Goal: Task Accomplishment & Management: Manage account settings

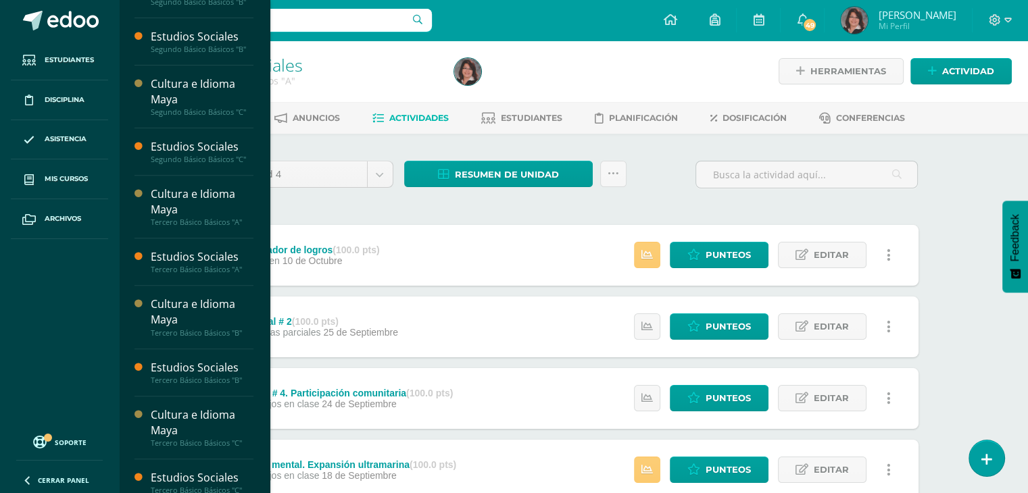
scroll to position [497, 0]
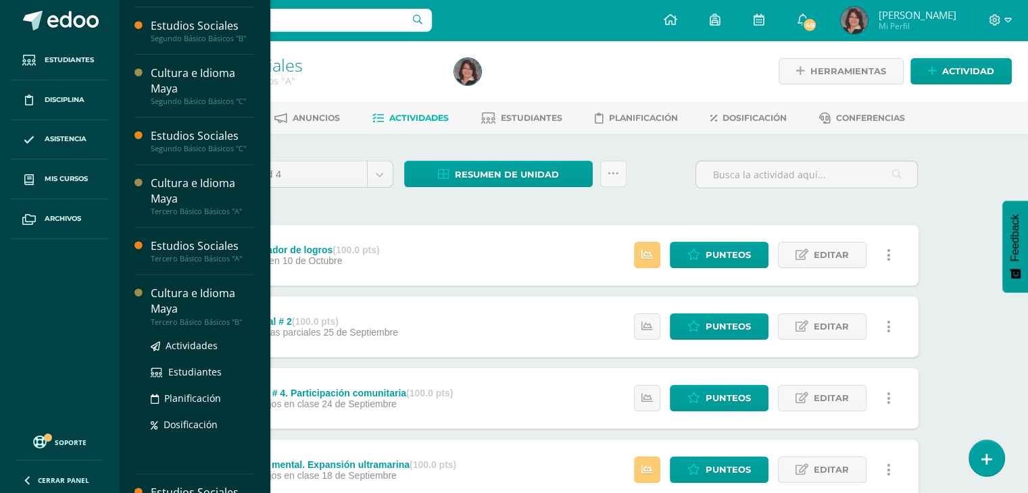
click at [189, 291] on div "Cultura e Idioma Maya" at bounding box center [202, 301] width 103 height 31
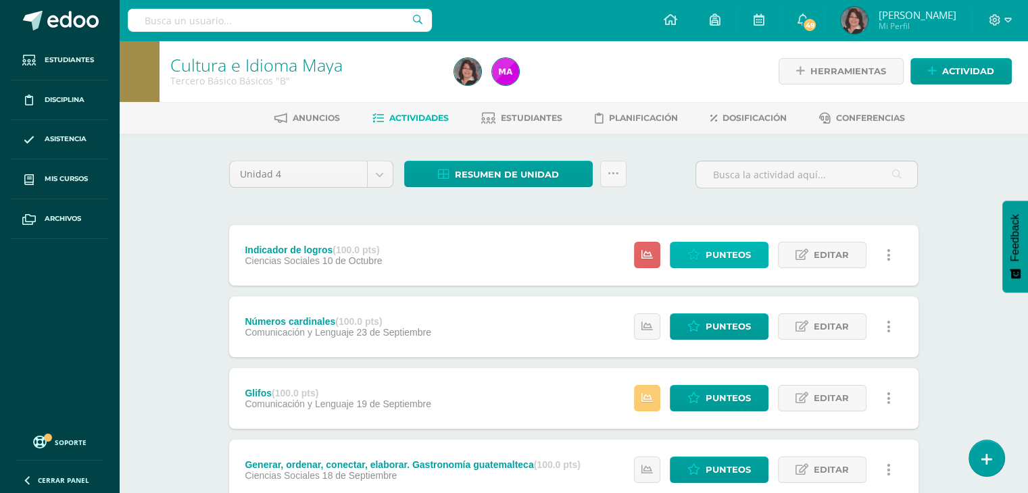
click at [726, 257] on span "Punteos" at bounding box center [727, 255] width 45 height 25
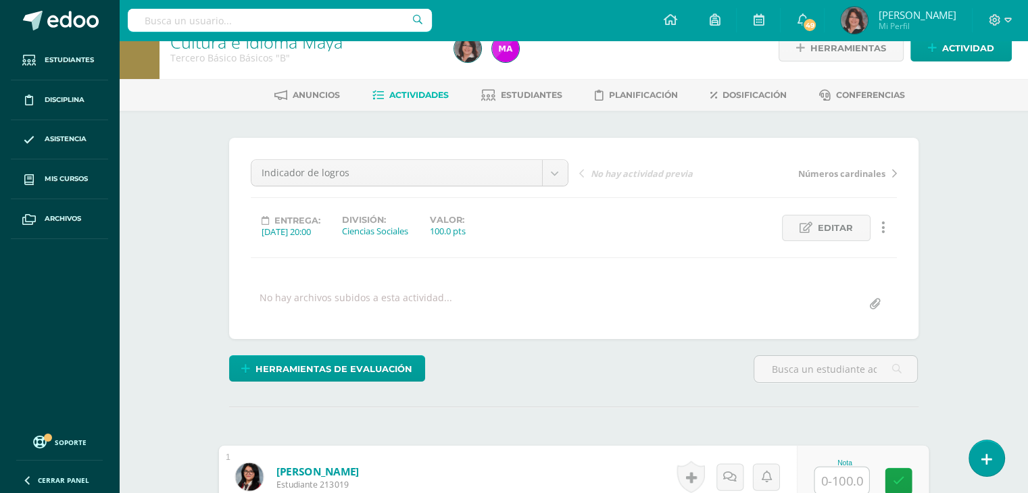
scroll to position [24, 0]
type input "83"
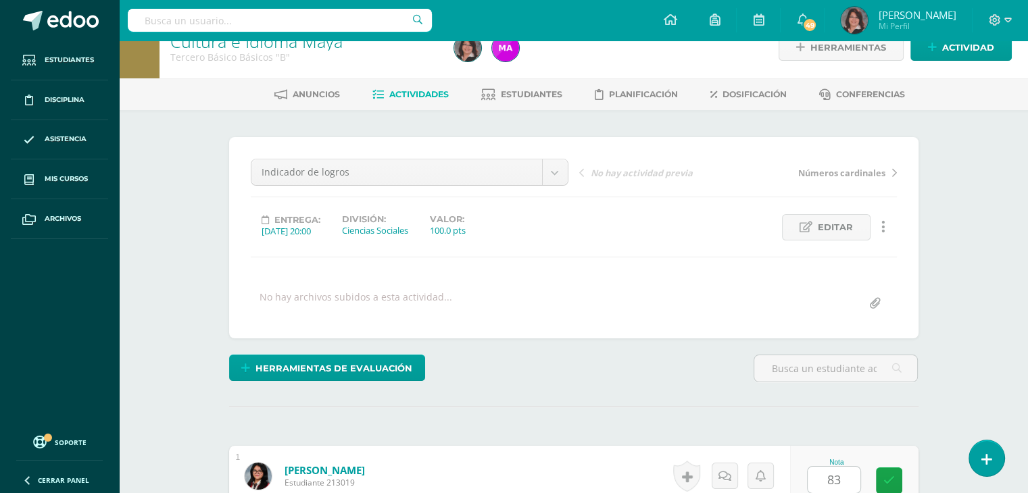
scroll to position [327, 0]
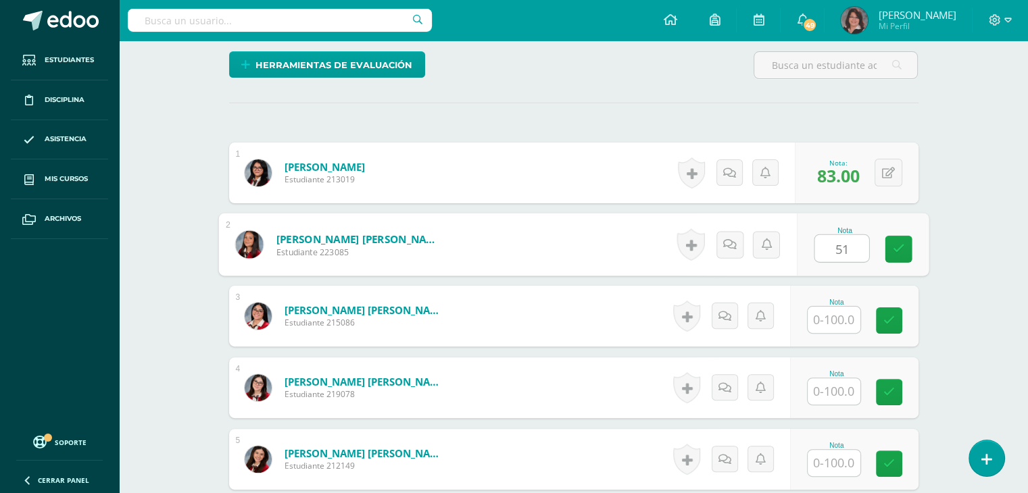
type input "51"
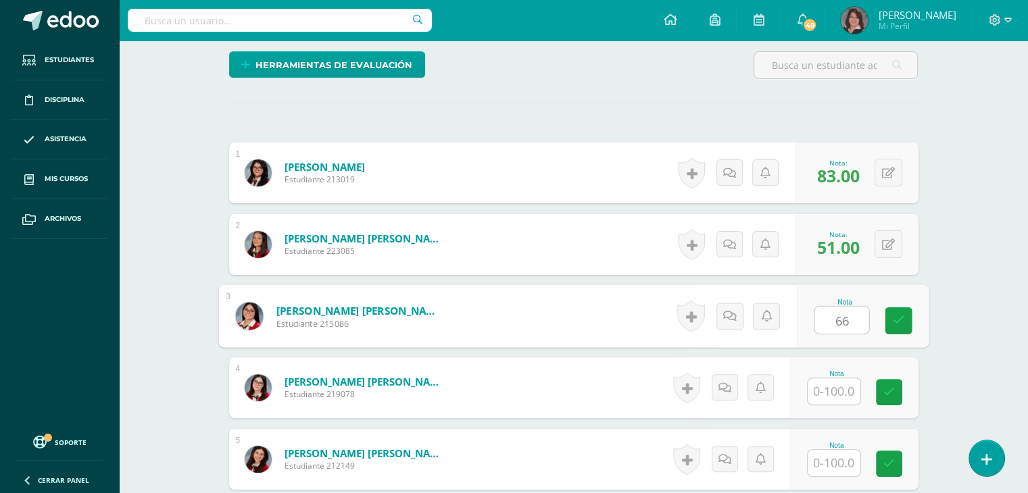
type input "66"
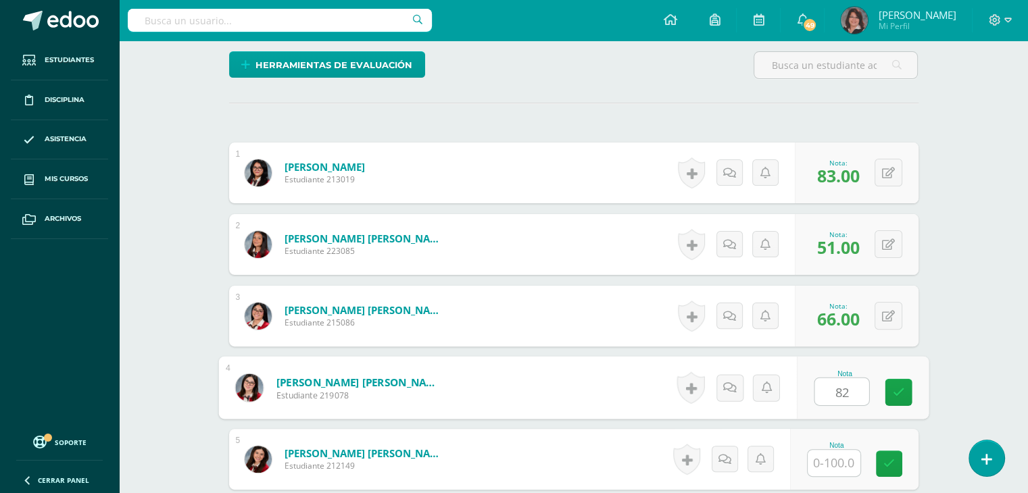
type input "82"
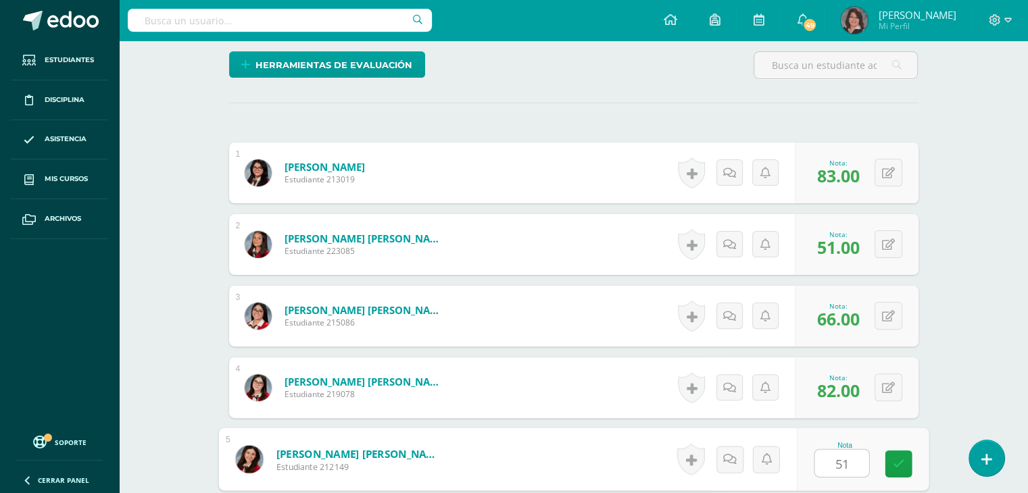
type input "51"
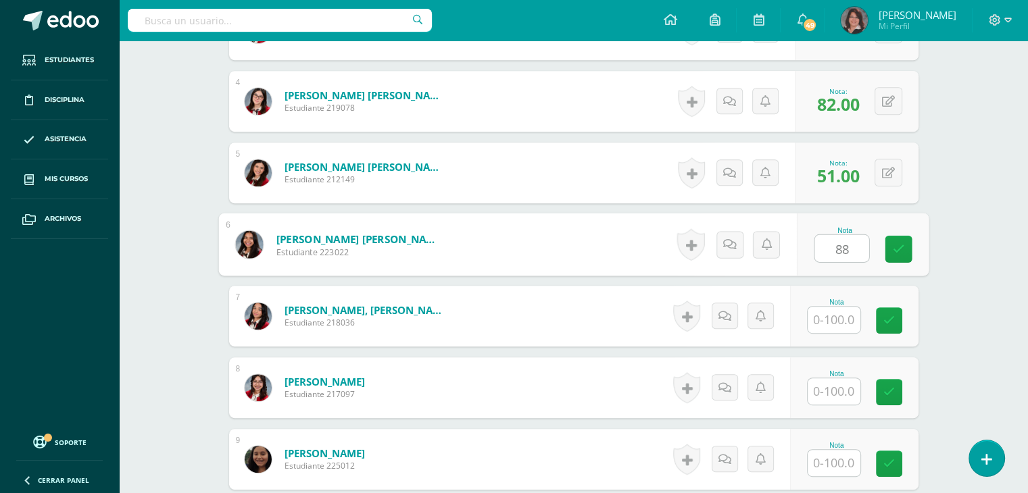
type input "88"
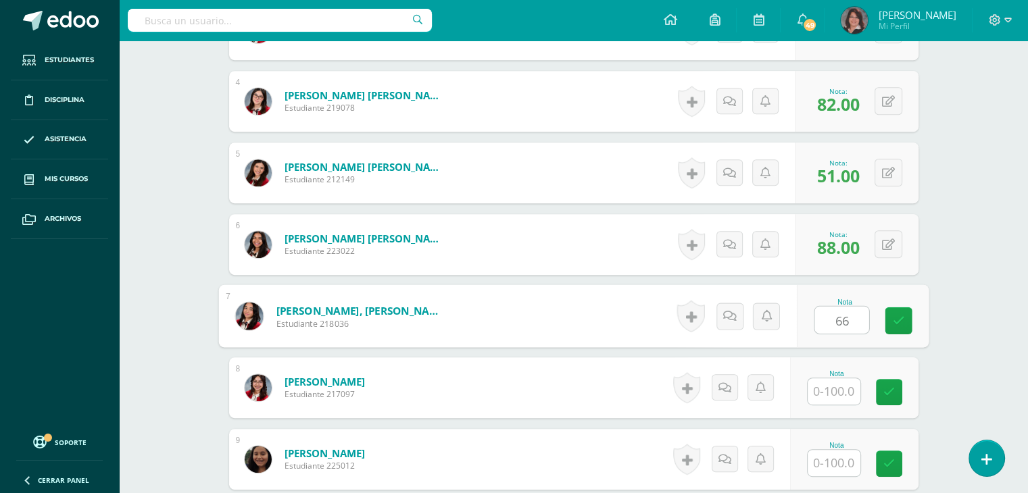
type input "66"
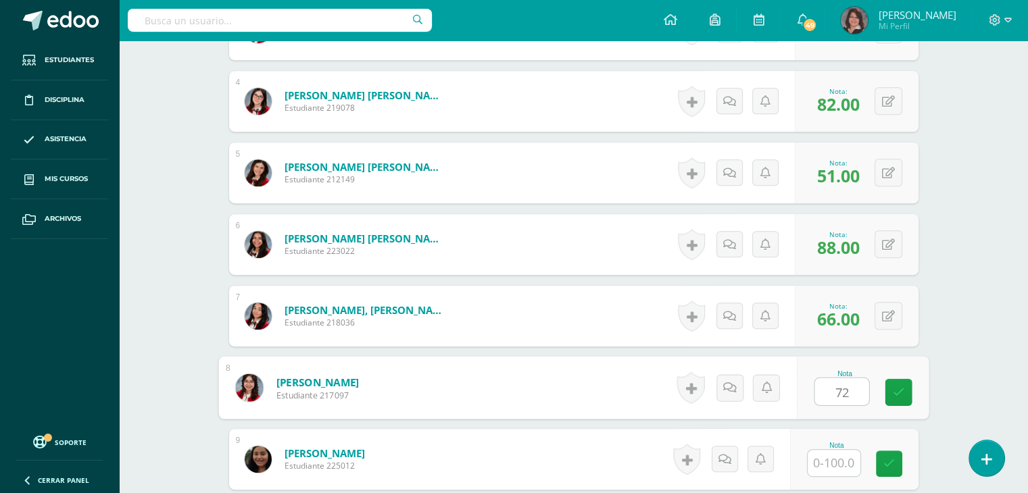
type input "72"
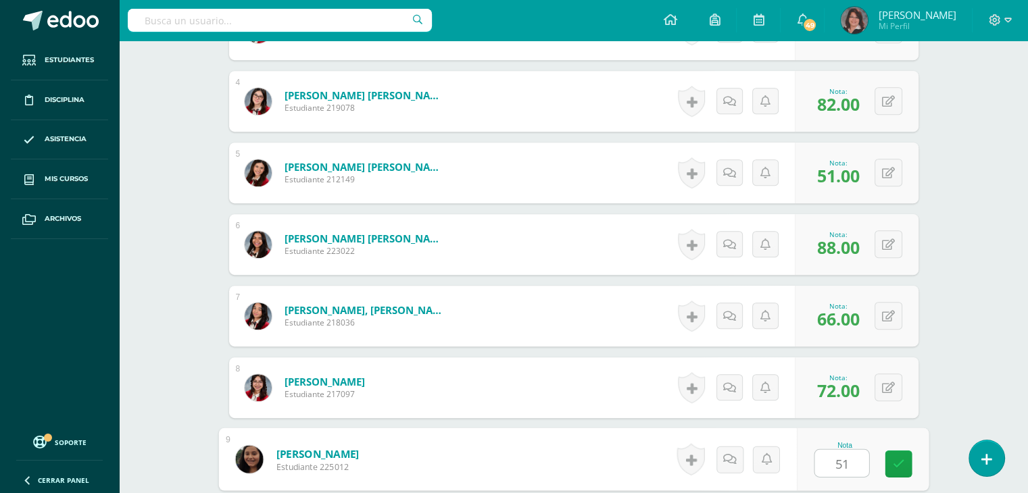
type input "51"
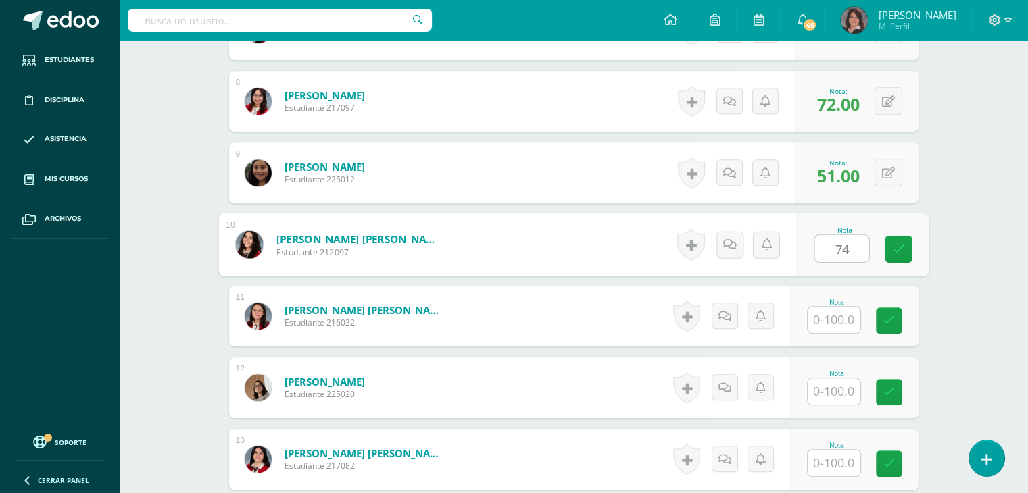
type input "74"
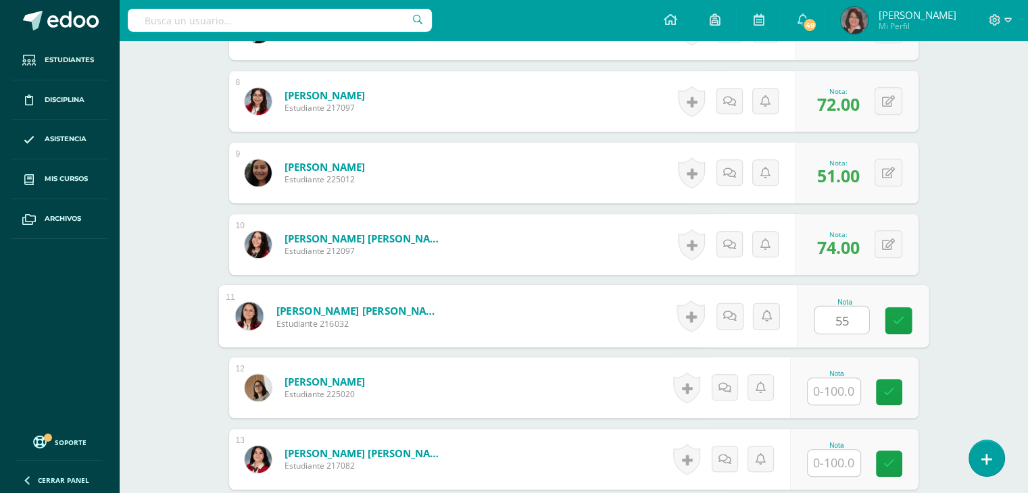
type input "55"
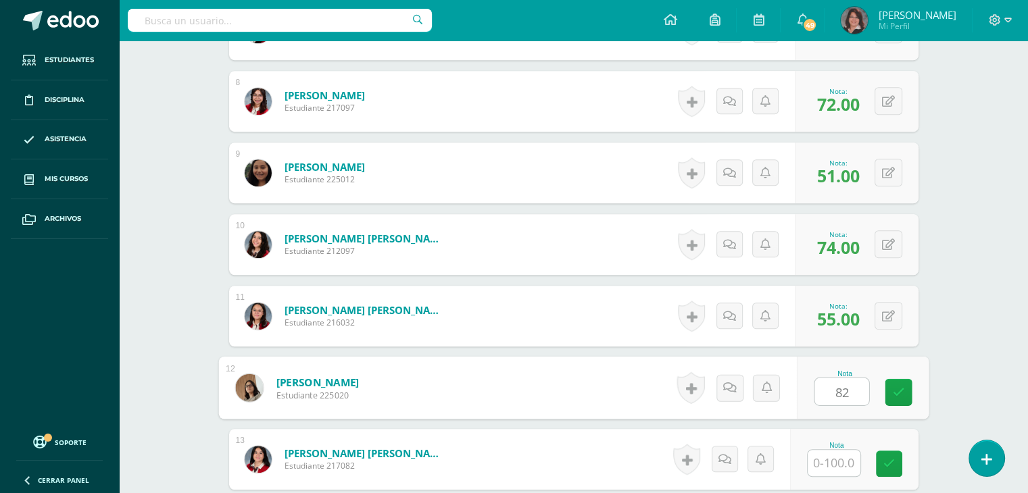
type input "82"
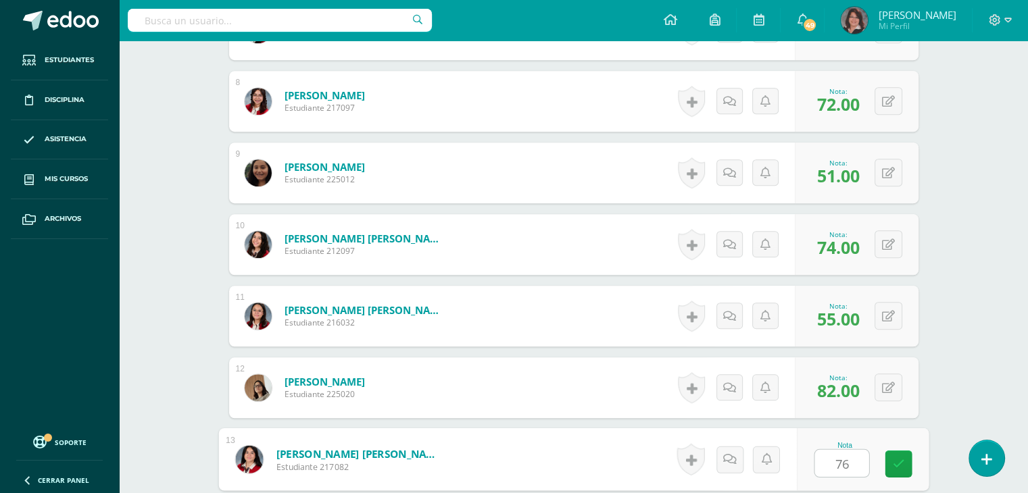
type input "76"
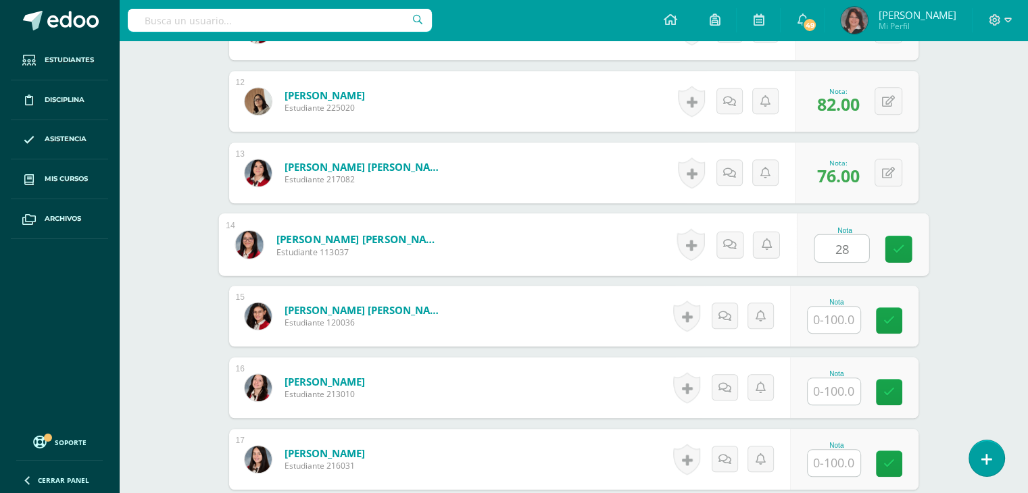
type input "28"
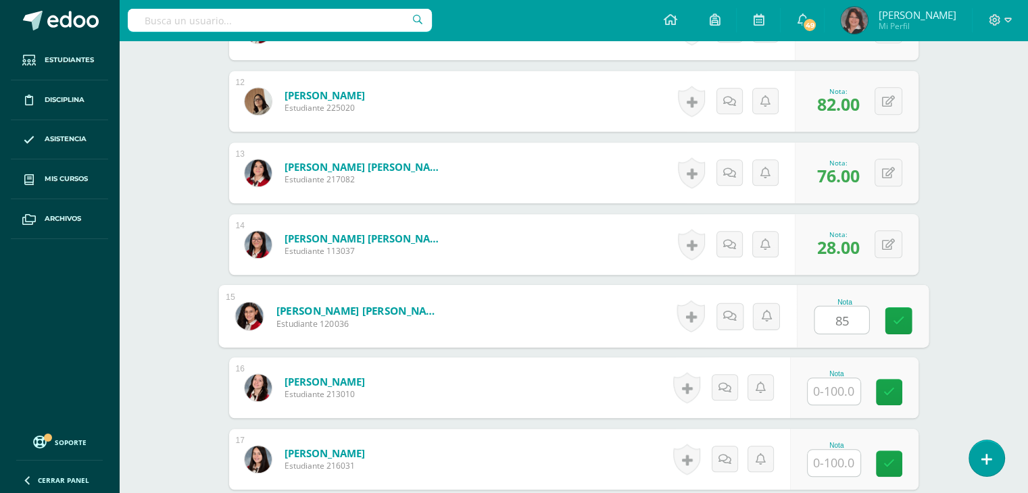
type input "85"
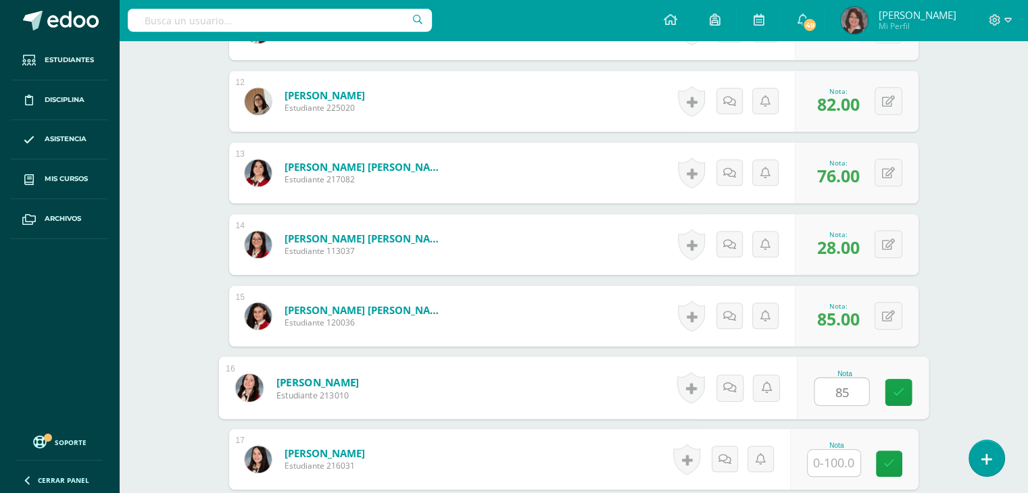
type input "85"
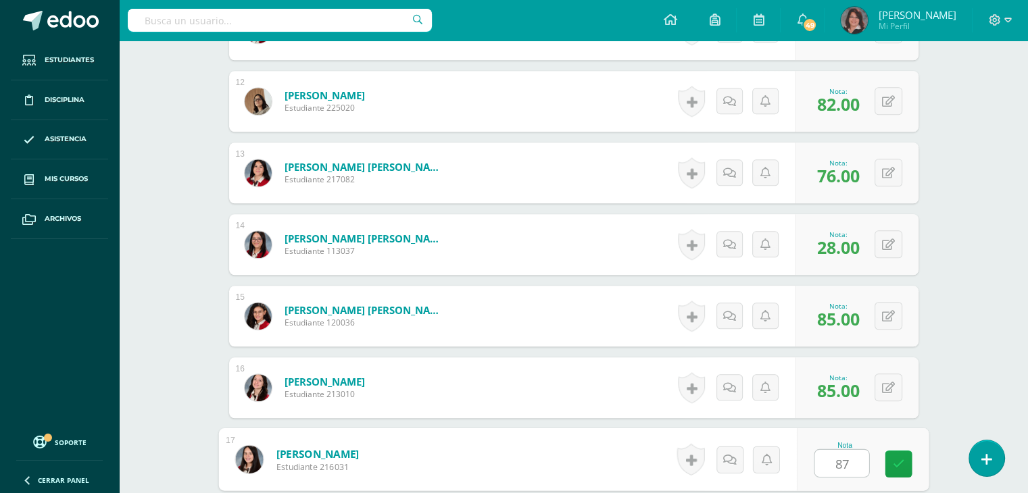
type input "87"
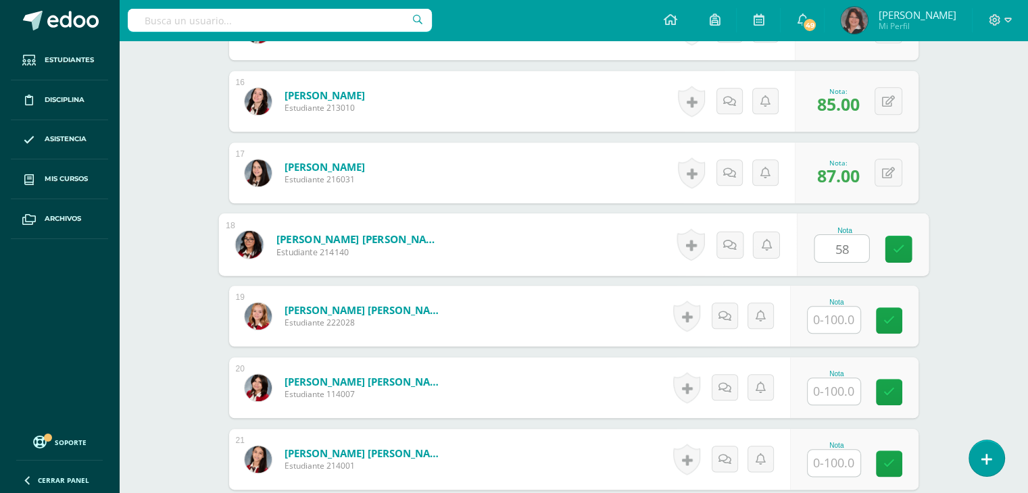
type input "58"
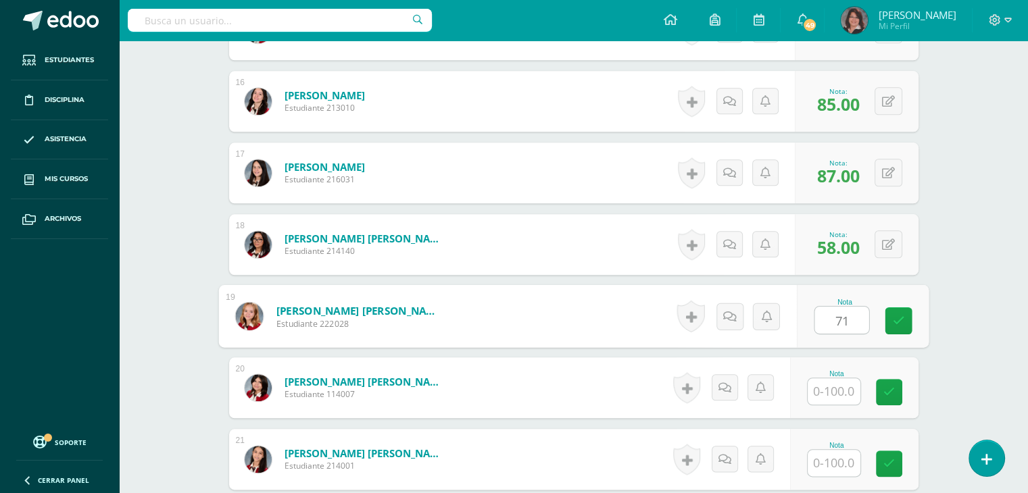
type input "71"
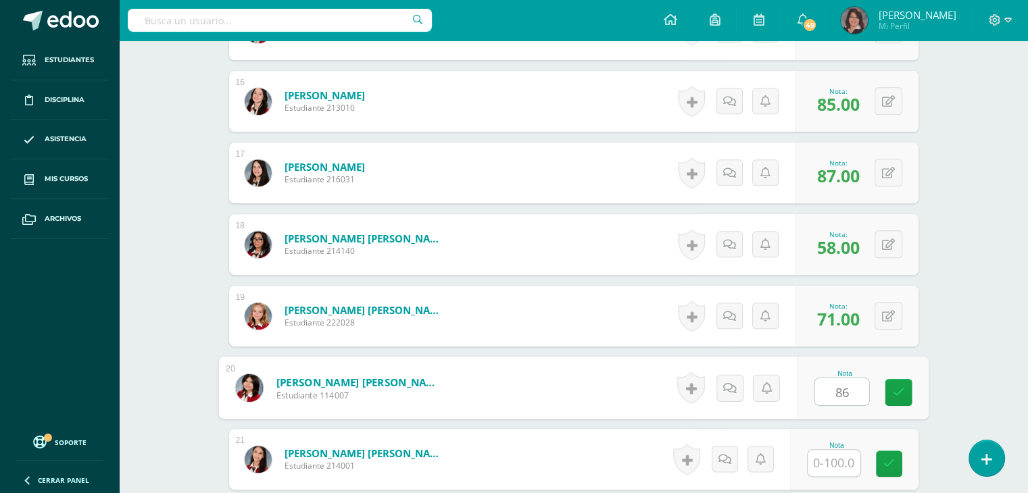
type input "86"
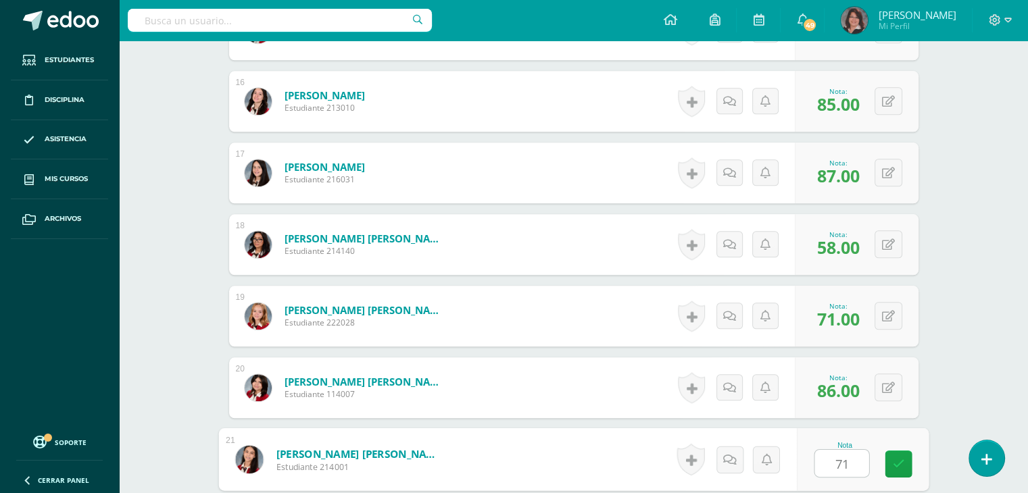
type input "71"
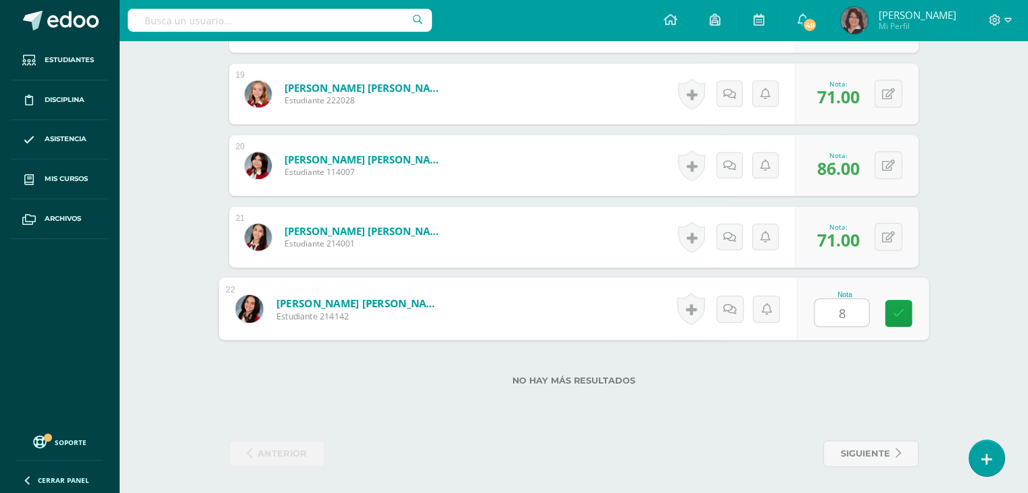
type input "84"
drag, startPoint x: 1024, startPoint y: 28, endPoint x: 1031, endPoint y: 20, distance: 10.0
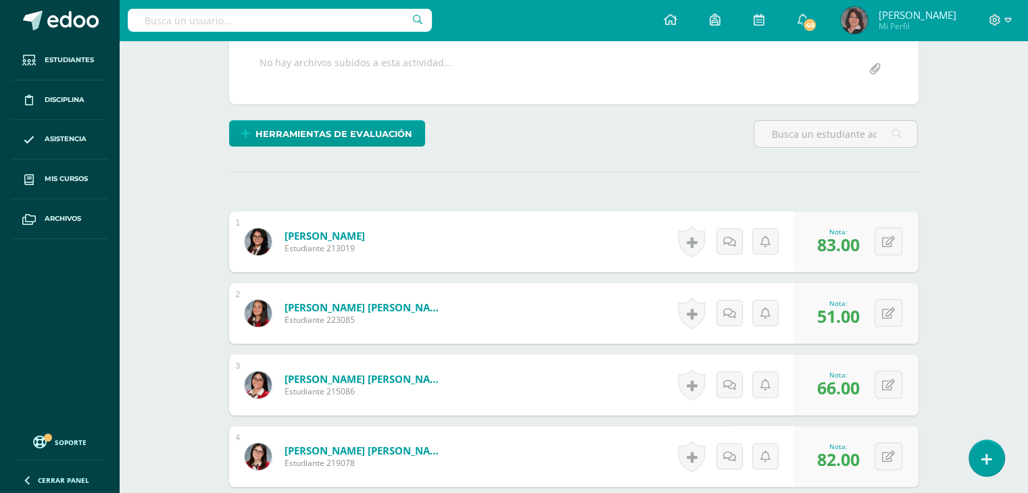
scroll to position [0, 0]
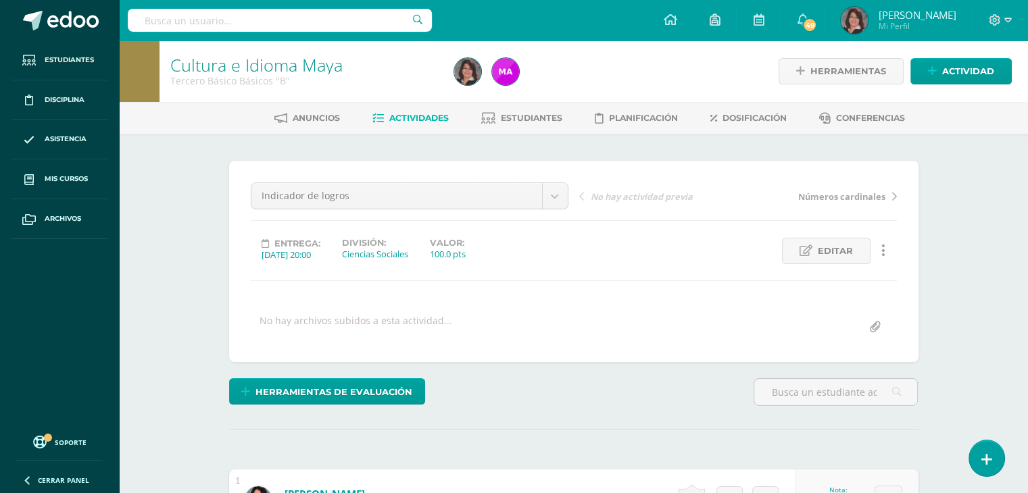
click at [435, 119] on span "Actividades" at bounding box center [418, 118] width 59 height 10
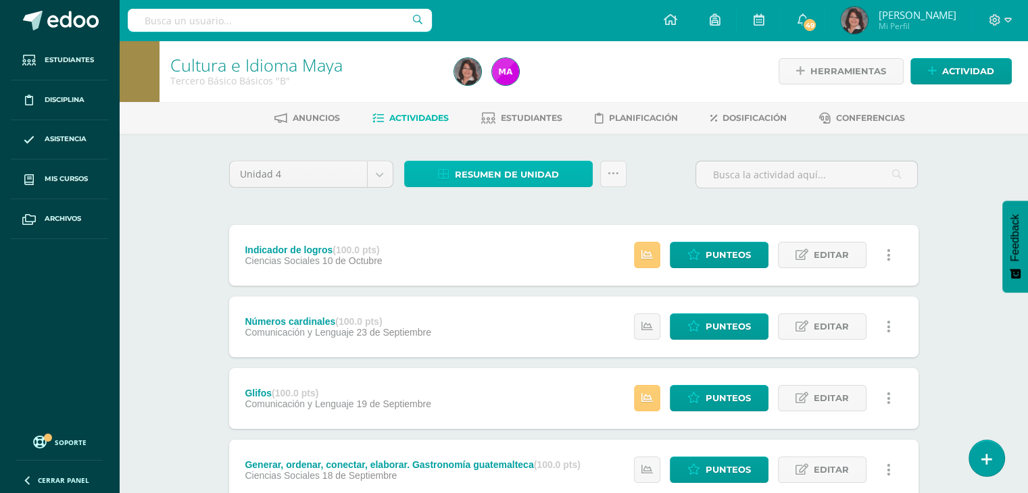
click at [472, 174] on span "Resumen de unidad" at bounding box center [507, 174] width 104 height 25
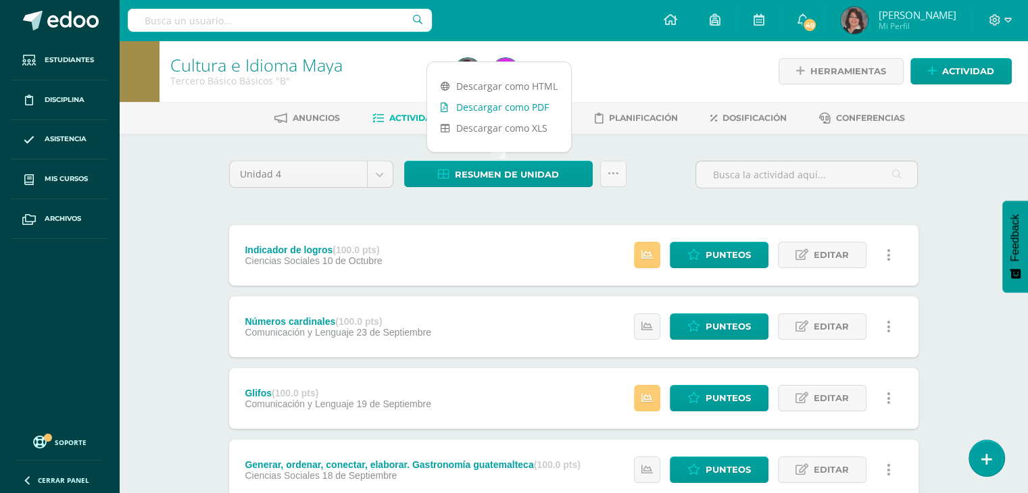
click at [484, 107] on link "Descargar como PDF" at bounding box center [499, 107] width 144 height 21
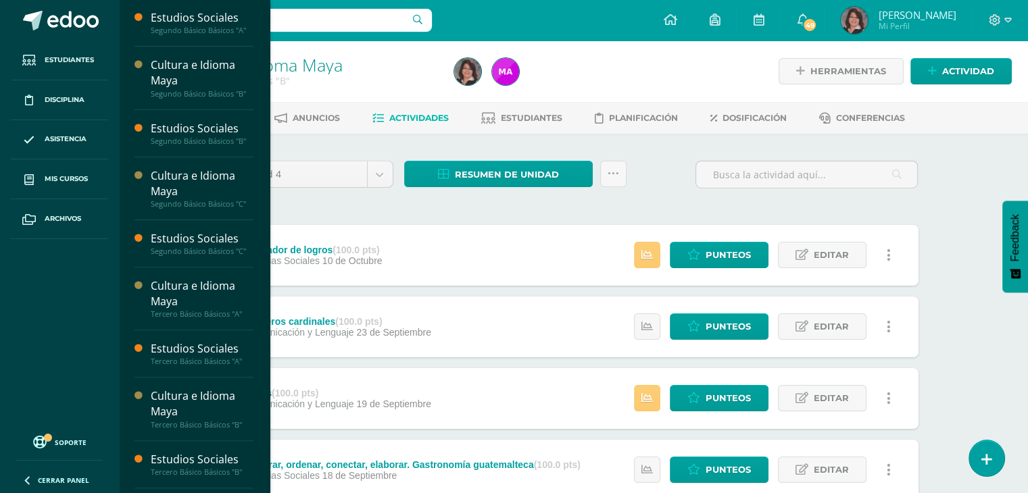
scroll to position [497, 0]
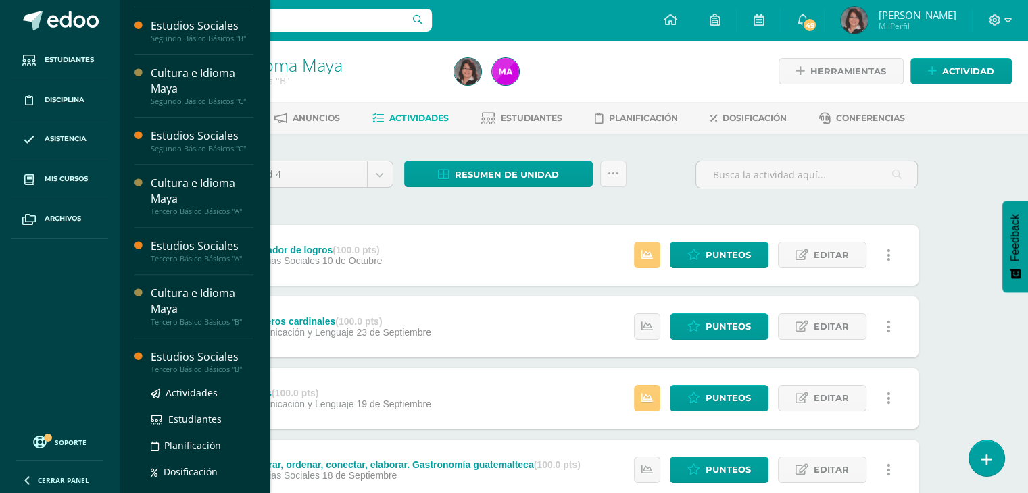
click at [193, 355] on div "Estudios Sociales" at bounding box center [202, 357] width 103 height 16
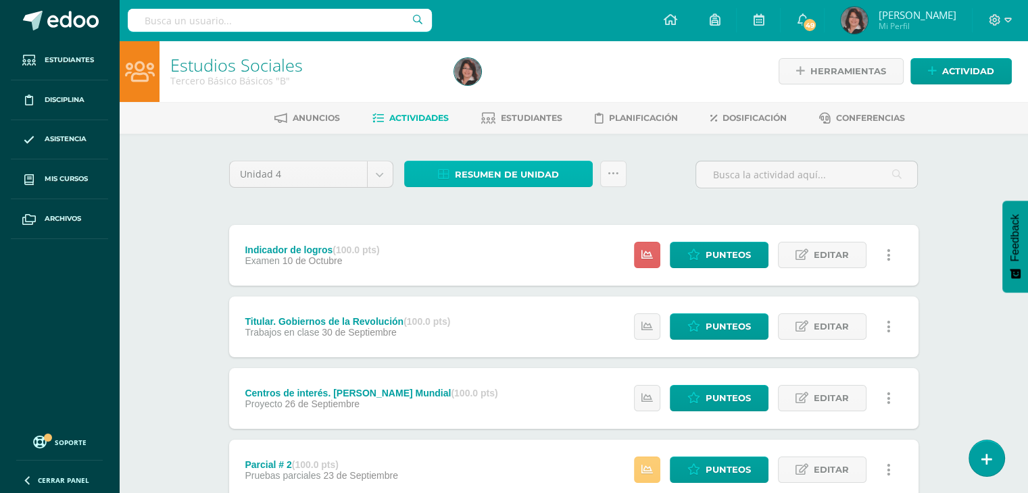
click at [517, 172] on span "Resumen de unidad" at bounding box center [507, 174] width 104 height 25
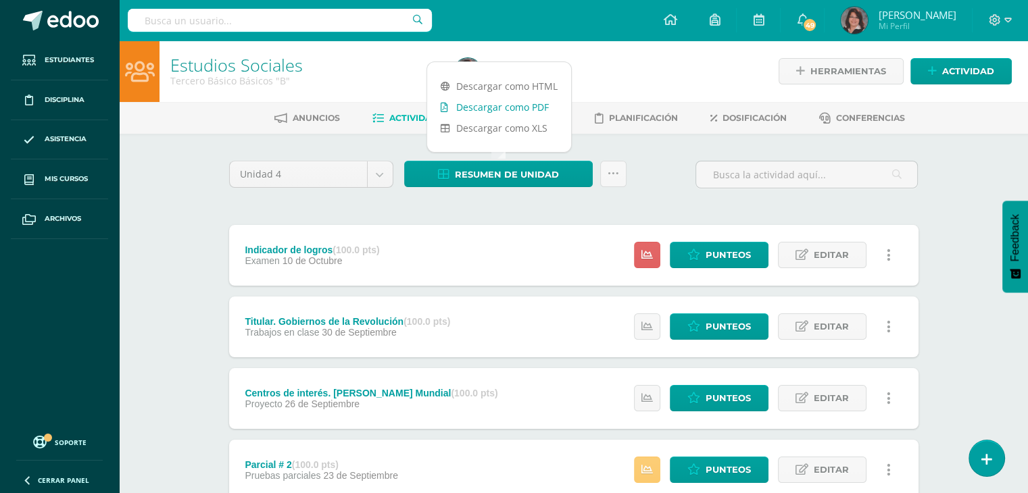
click at [497, 109] on link "Descargar como PDF" at bounding box center [499, 107] width 144 height 21
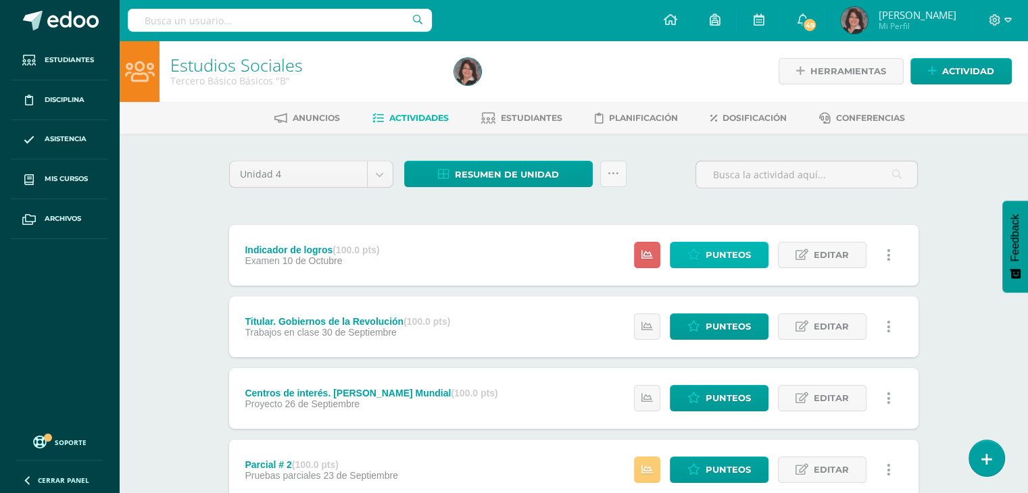
click at [727, 256] on span "Punteos" at bounding box center [727, 255] width 45 height 25
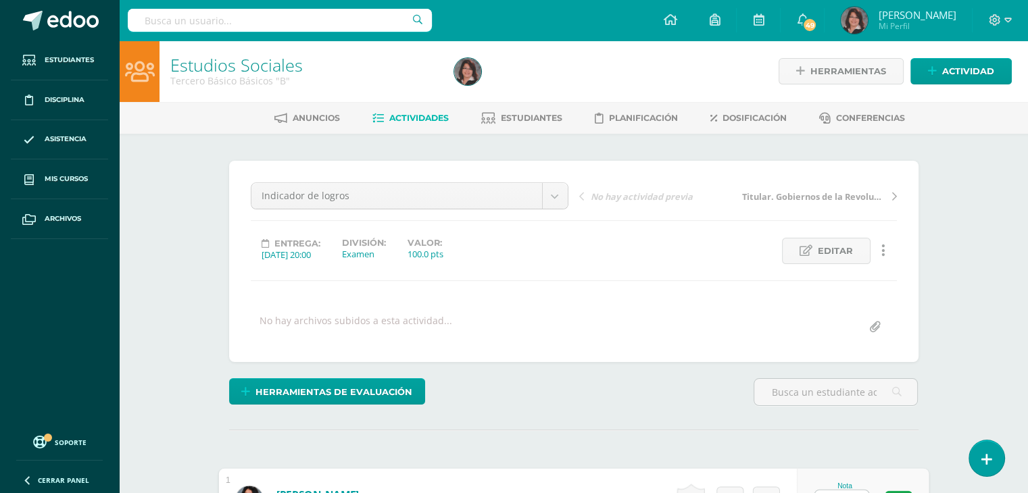
scroll to position [22, 0]
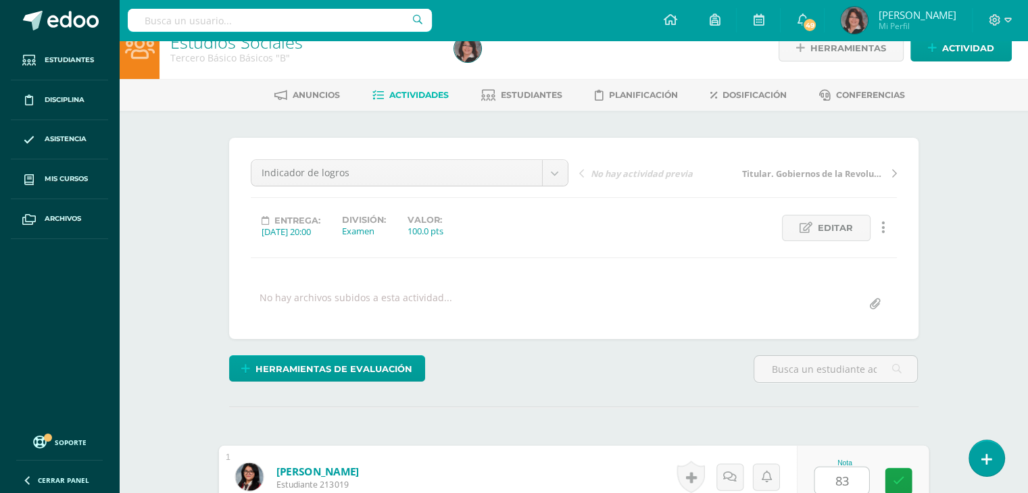
type input "83"
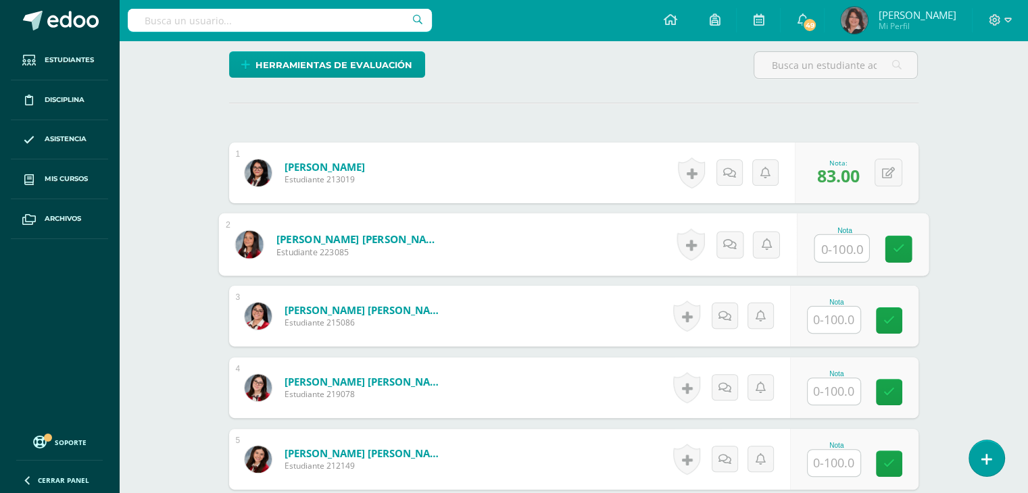
scroll to position [328, 0]
type input "51"
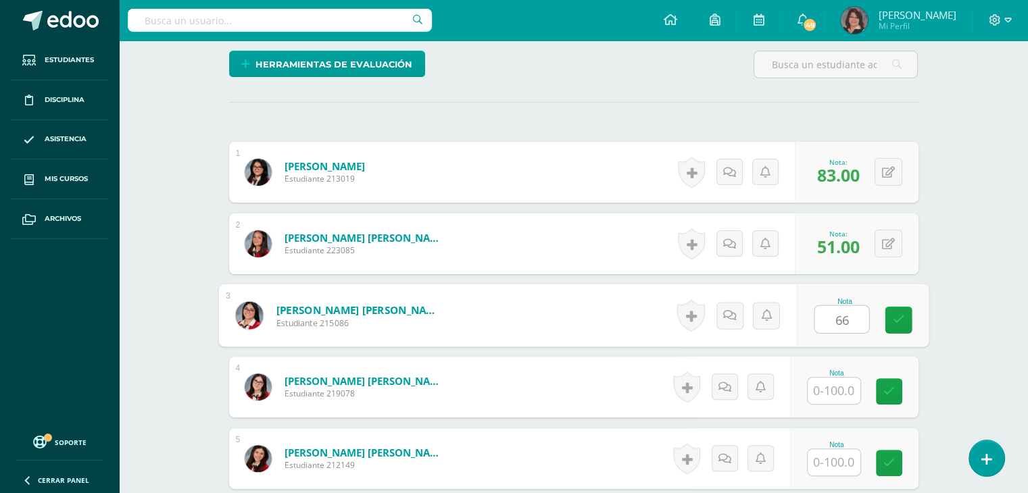
type input "66"
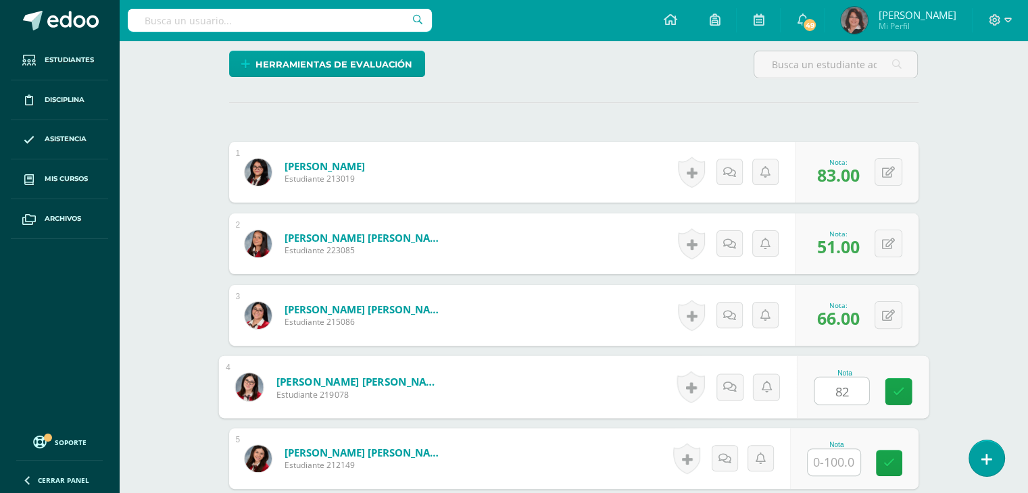
type input "82"
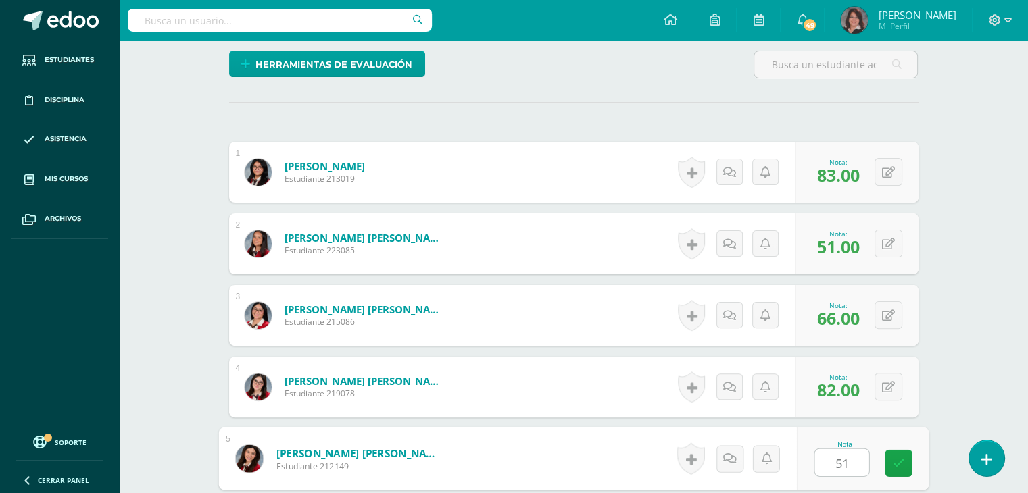
type input "51"
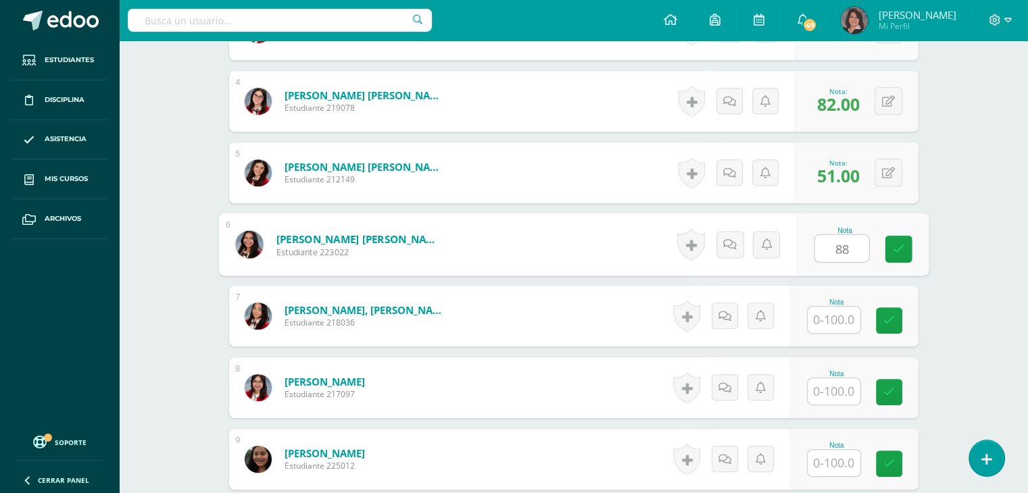
type input "88"
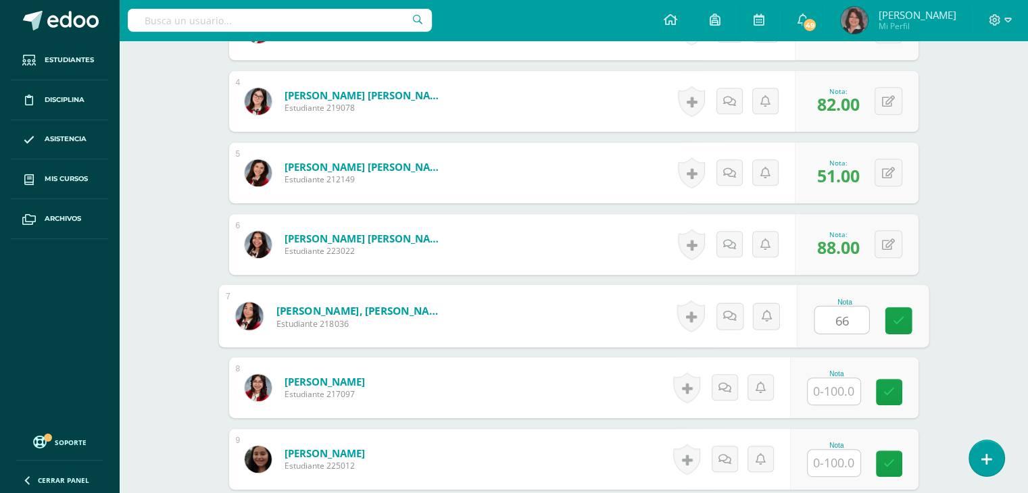
type input "66"
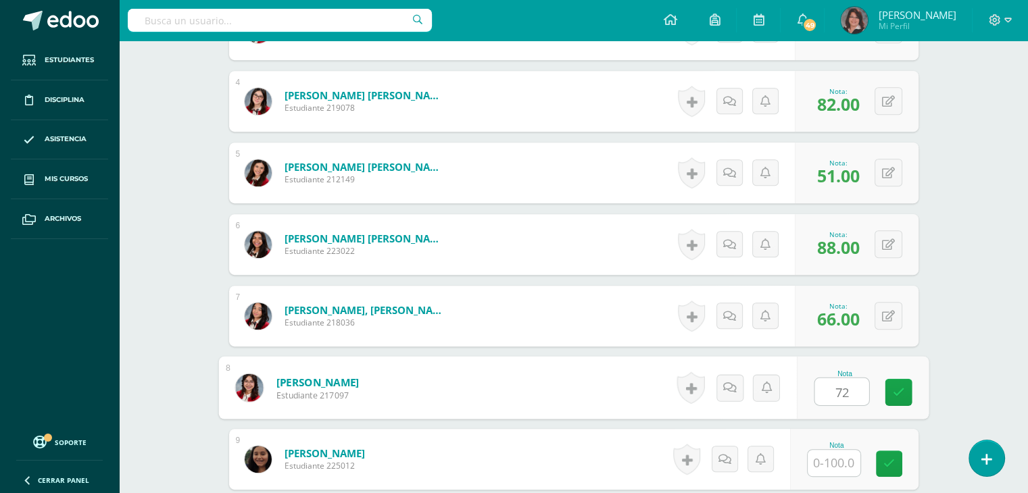
type input "72"
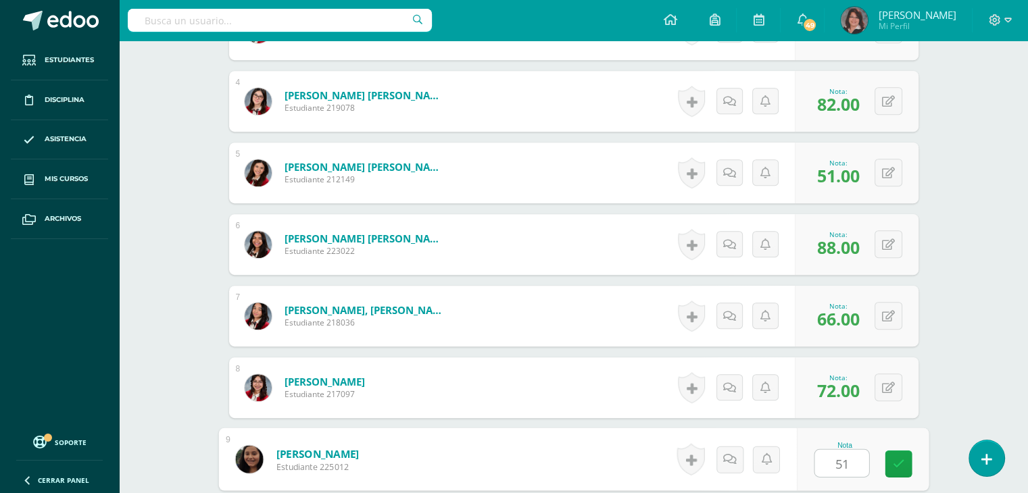
type input "51"
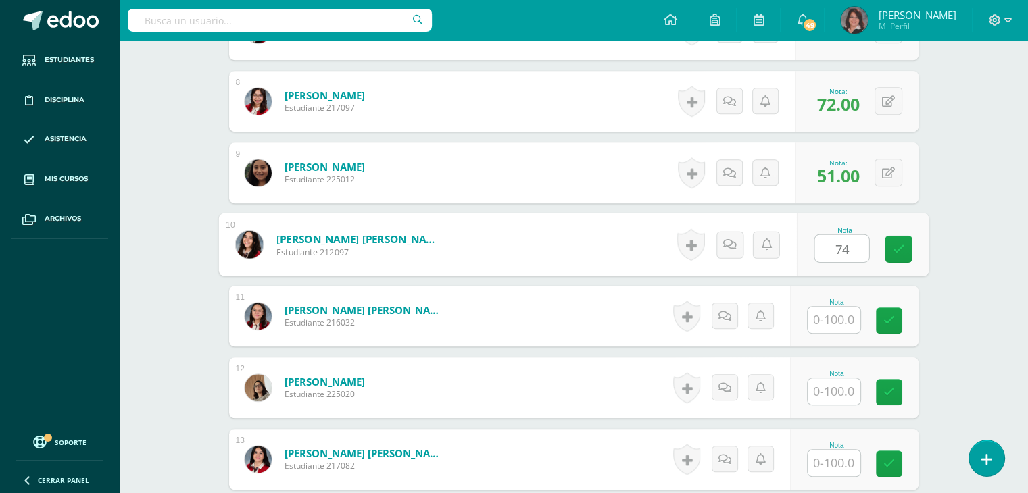
type input "74"
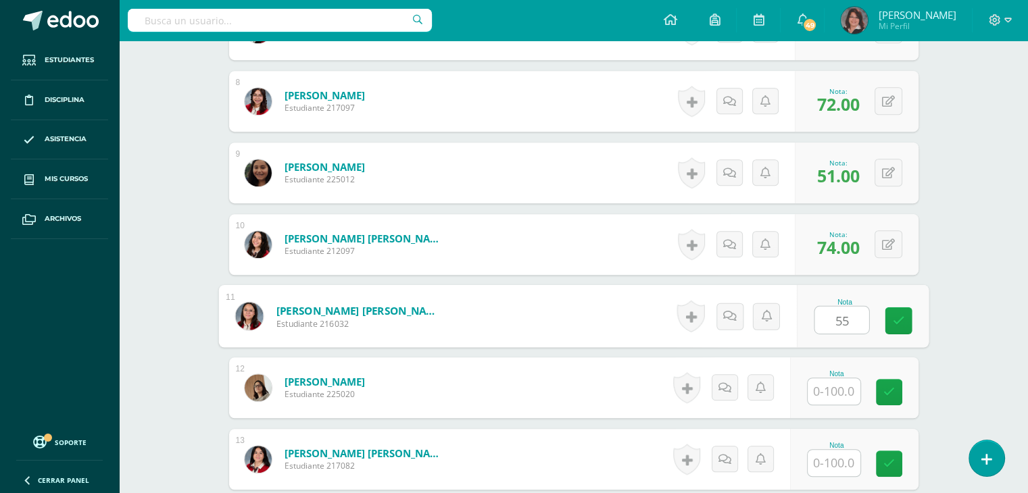
type input "55"
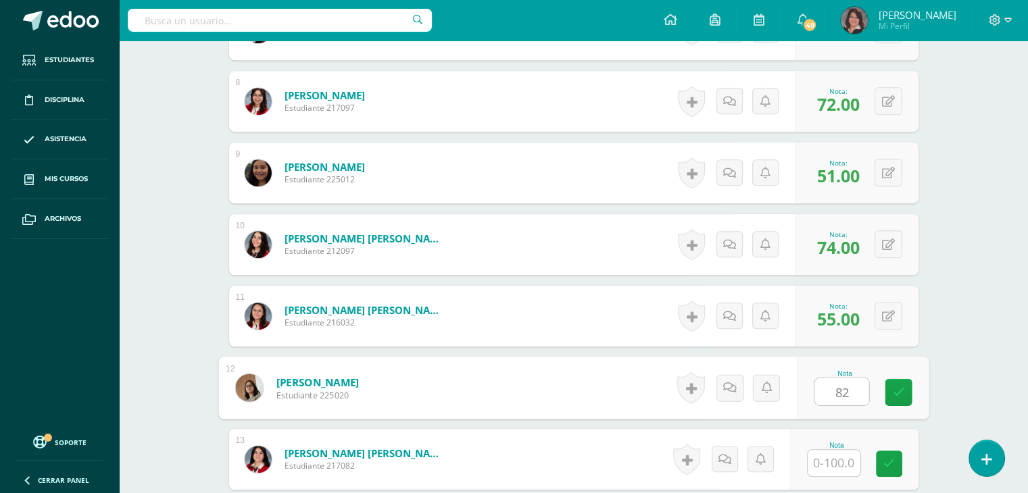
type input "82"
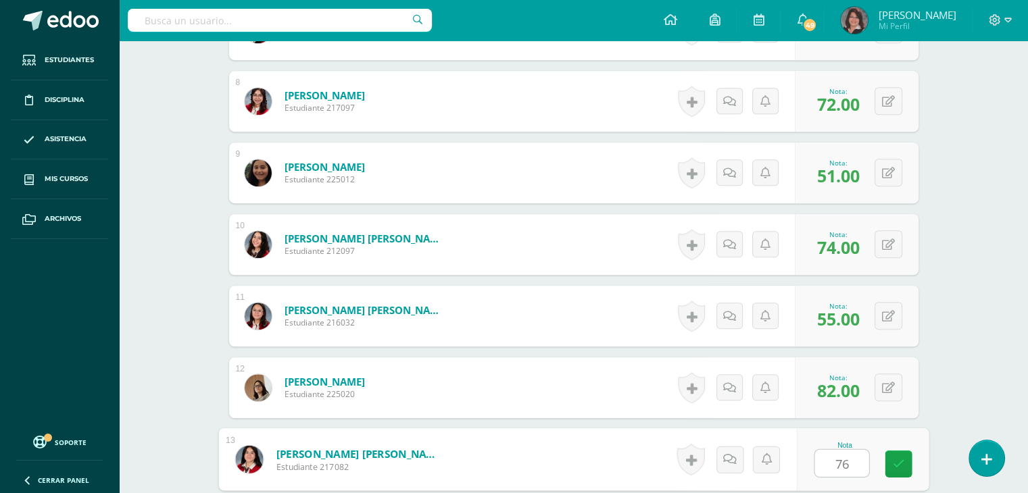
type input "76"
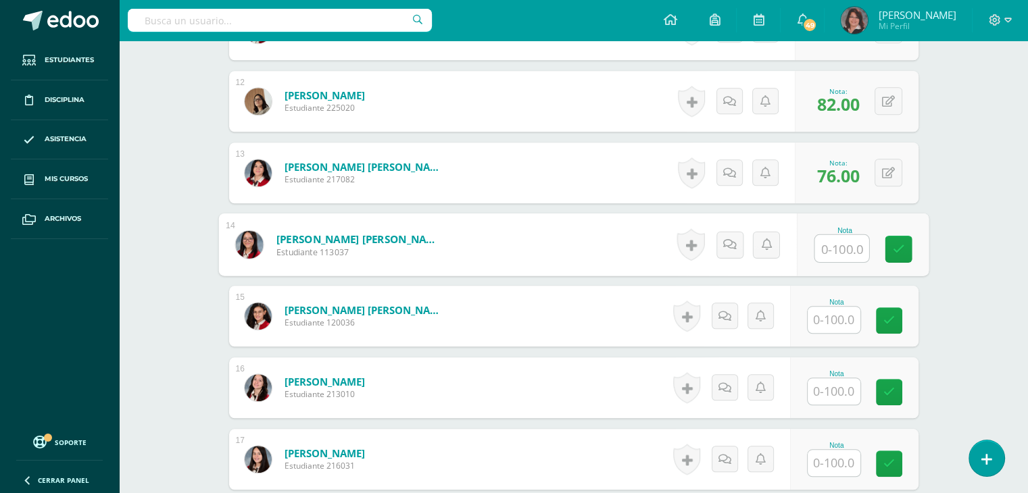
type input "8"
type input "28"
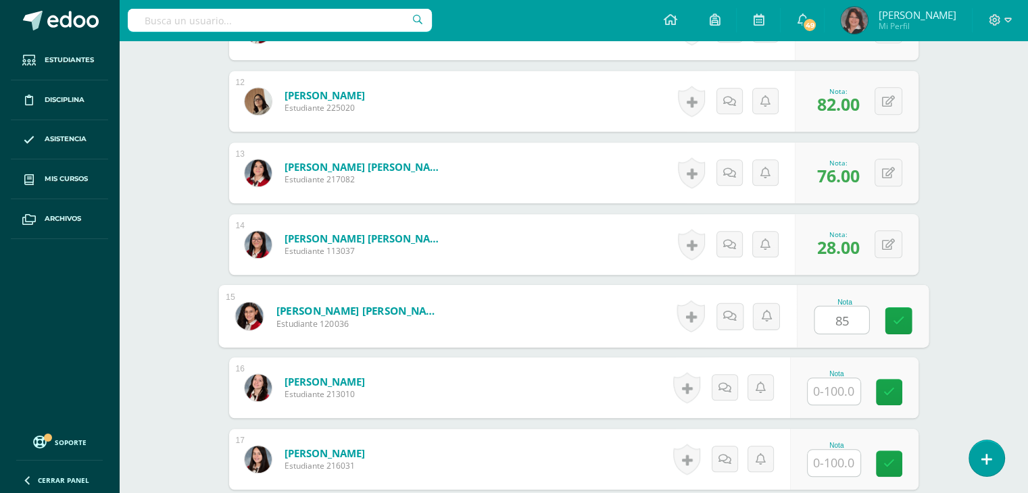
type input "85"
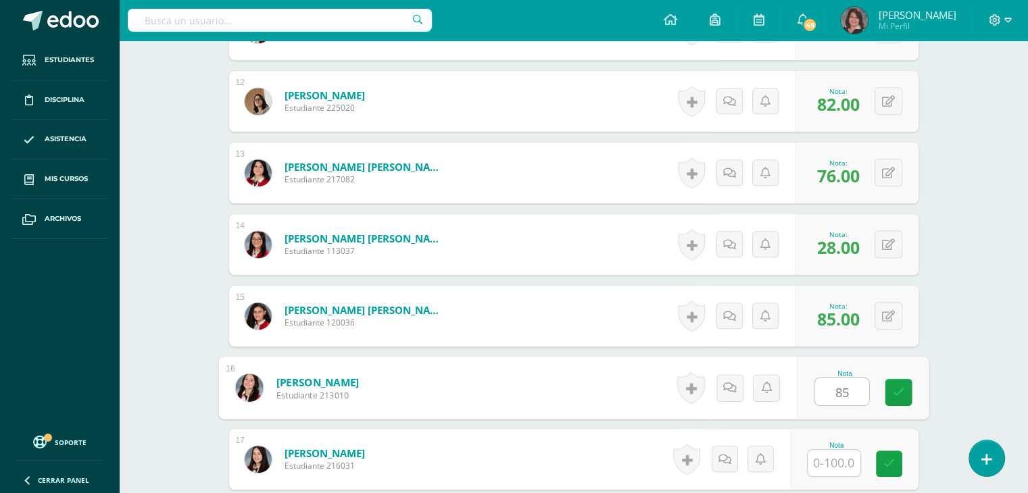
type input "85"
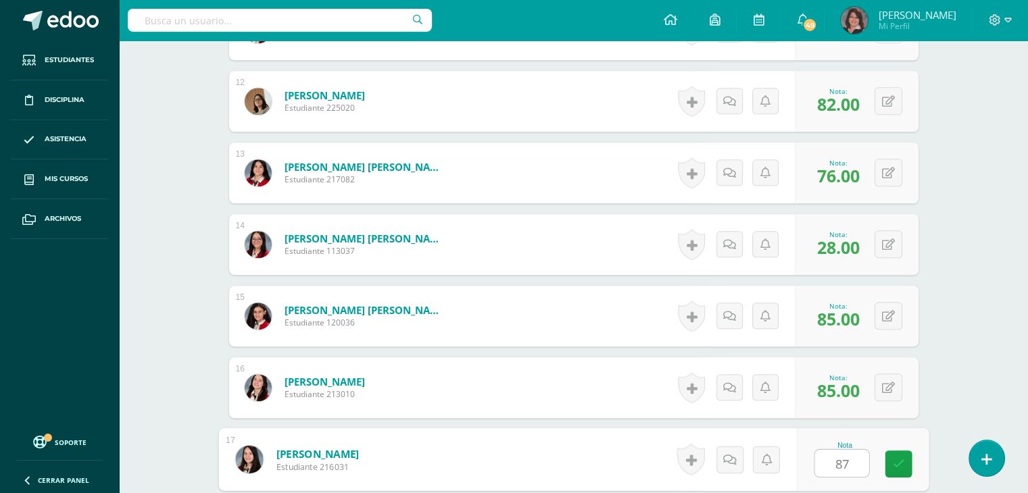
type input "87"
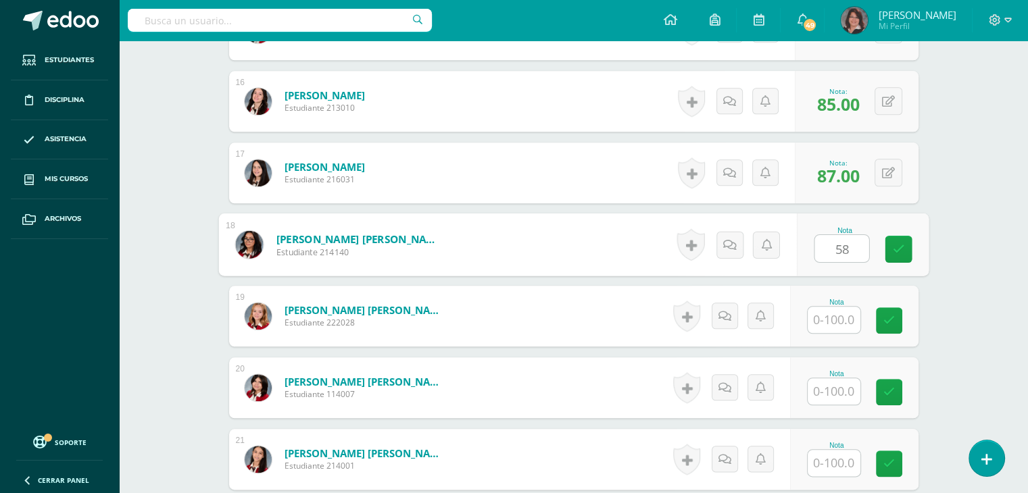
type input "58"
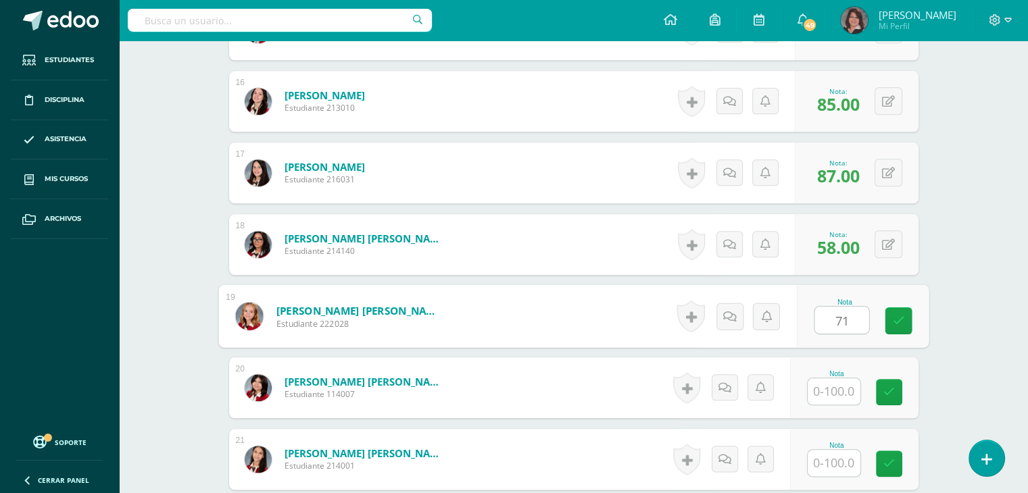
type input "71"
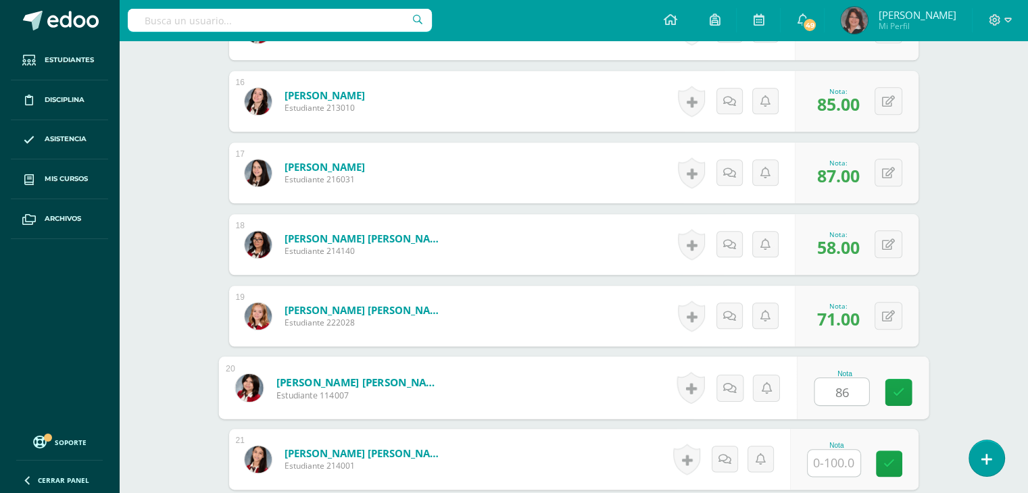
type input "86"
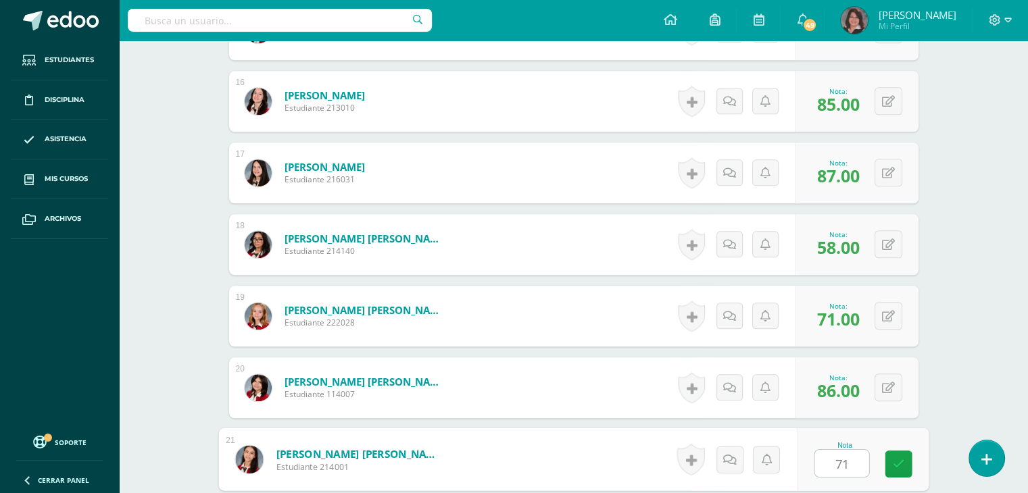
type input "71"
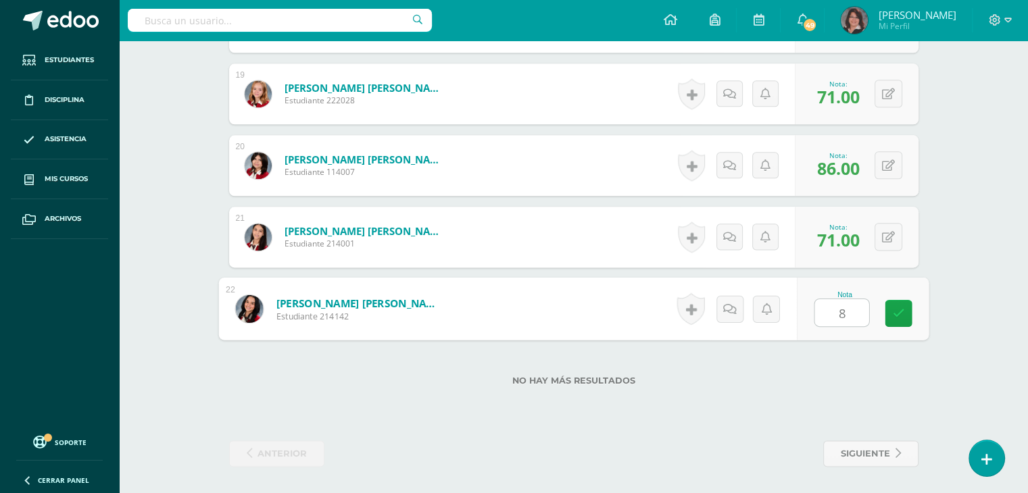
type input "84"
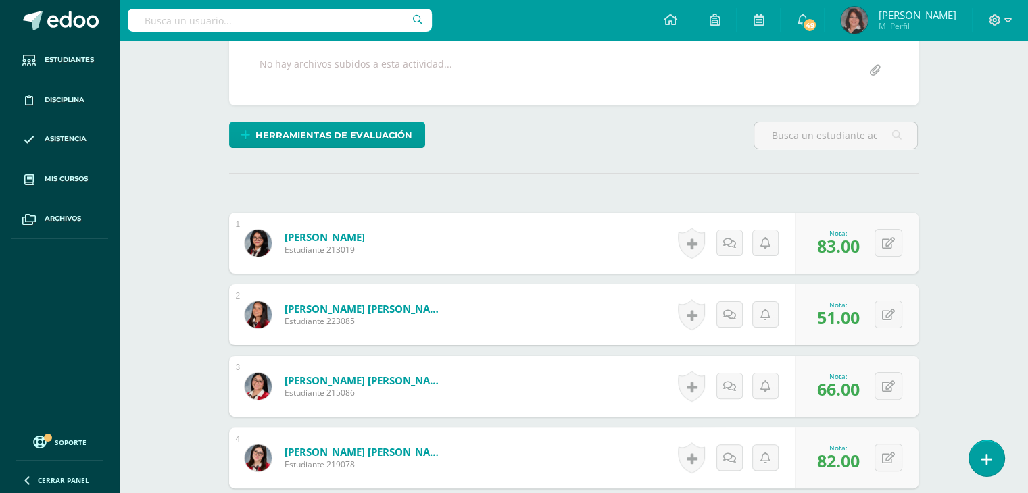
scroll to position [0, 0]
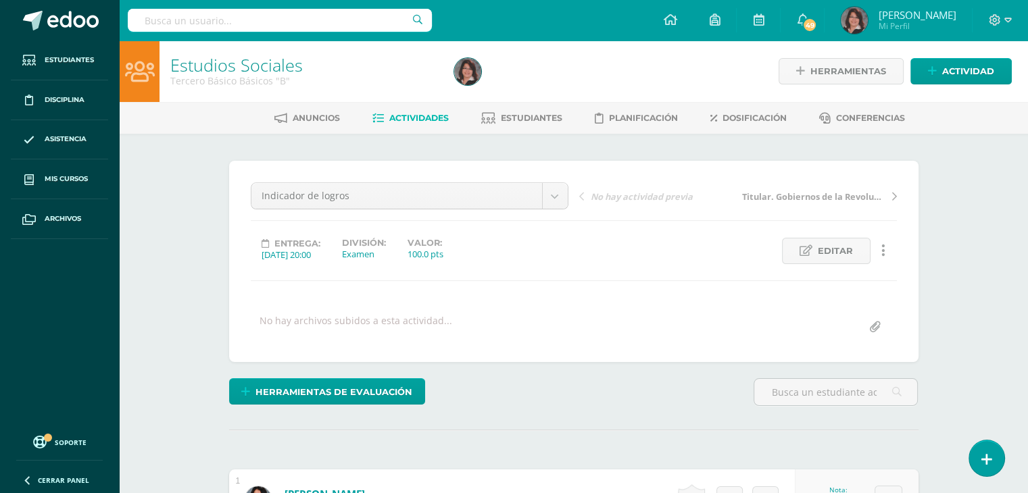
click at [414, 120] on span "Actividades" at bounding box center [418, 118] width 59 height 10
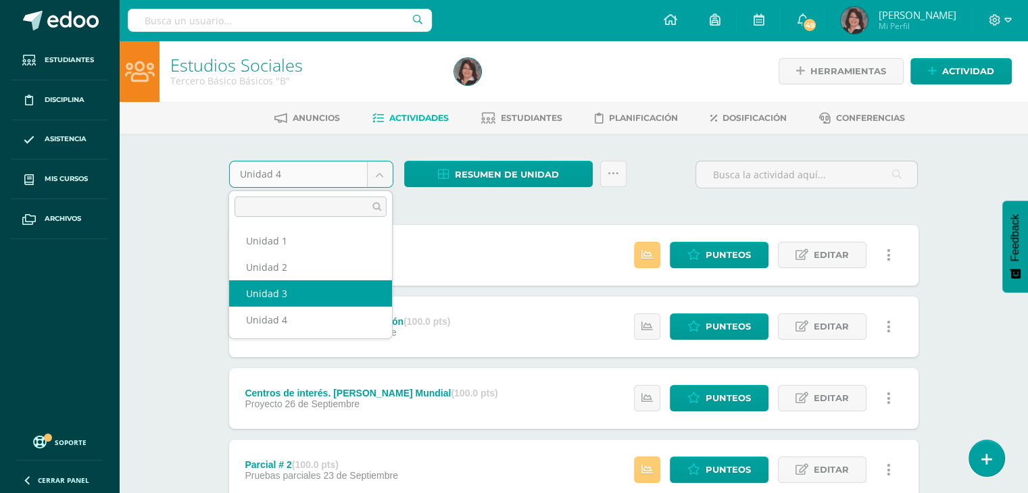
select select "Unidad 3"
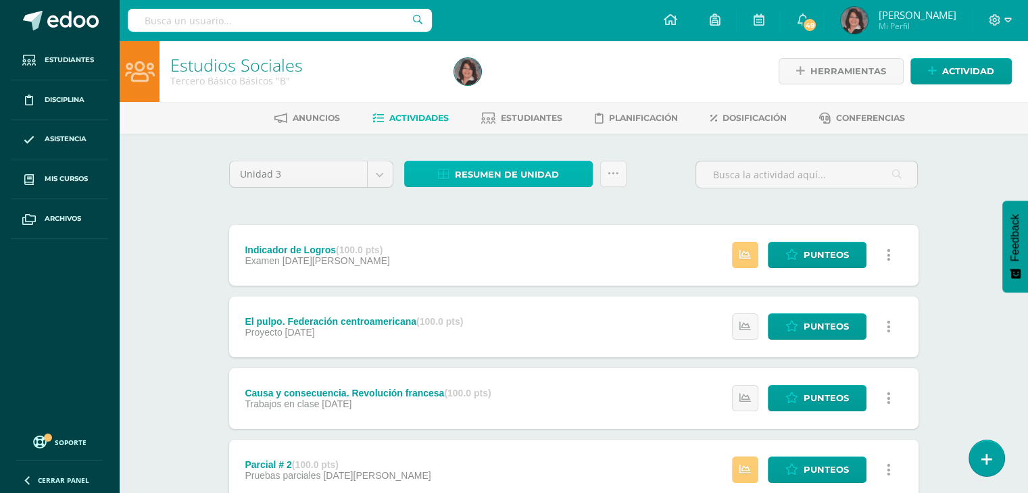
click at [495, 179] on span "Resumen de unidad" at bounding box center [507, 174] width 104 height 25
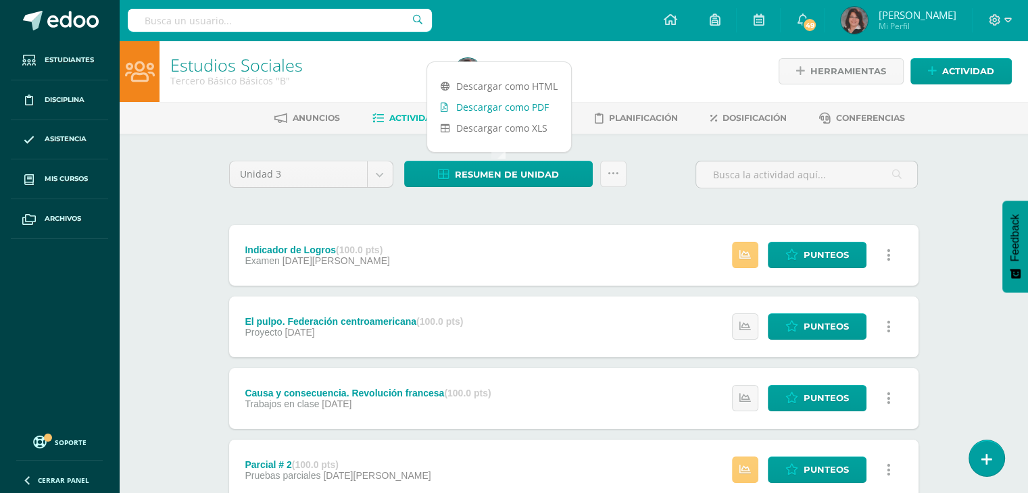
click at [495, 106] on link "Descargar como PDF" at bounding box center [499, 107] width 144 height 21
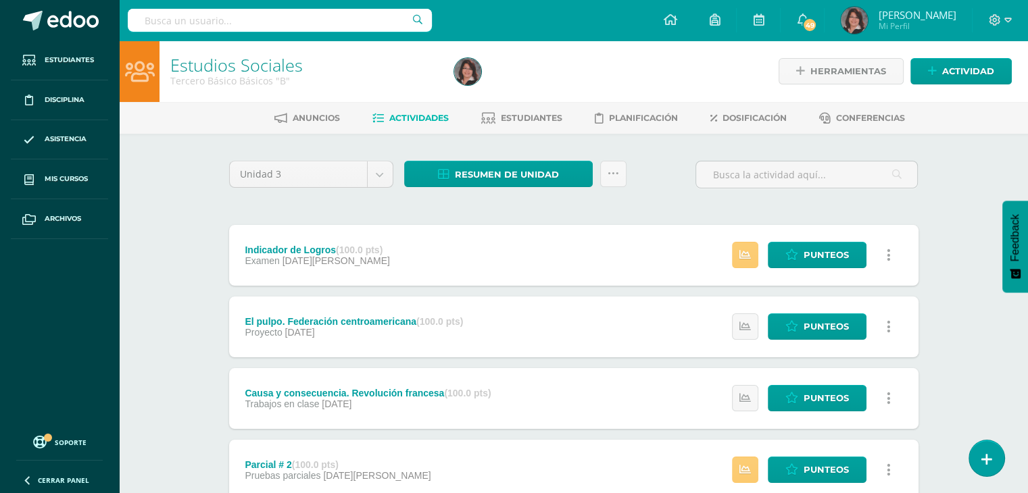
click at [639, 164] on div "Unidad 3 Unidad 1 Unidad 2 Unidad 3 Unidad 4 Resumen de unidad Enviar punteos a…" at bounding box center [574, 180] width 700 height 39
click at [522, 117] on span "Estudiantes" at bounding box center [531, 118] width 61 height 10
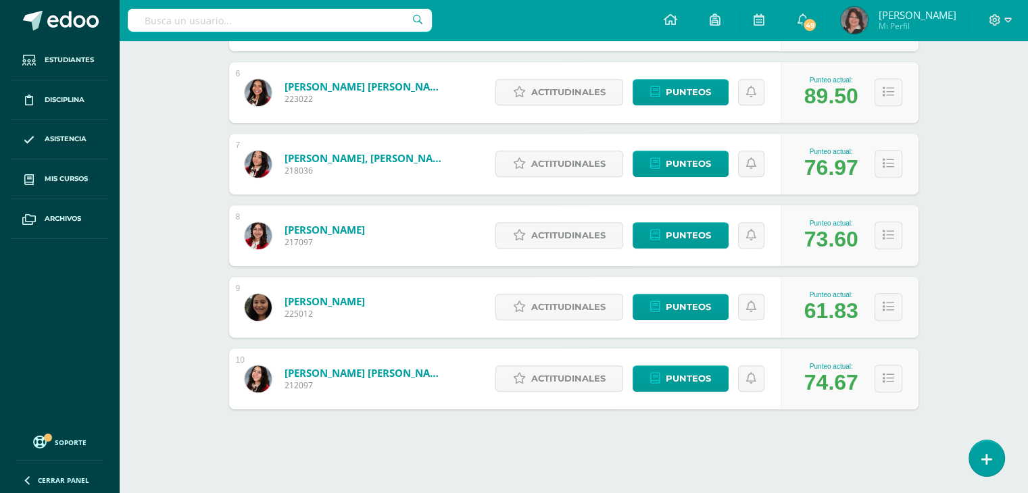
scroll to position [591, 0]
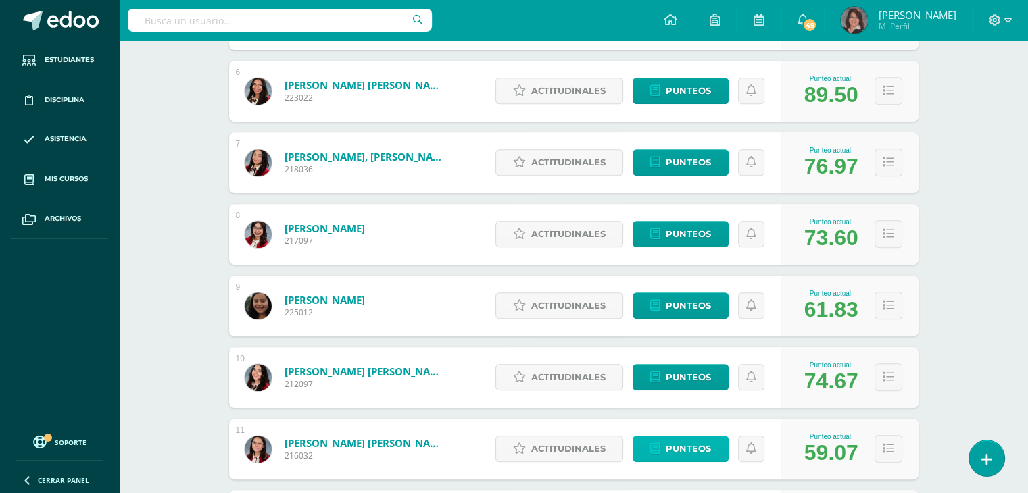
click at [678, 452] on span "Punteos" at bounding box center [688, 449] width 45 height 25
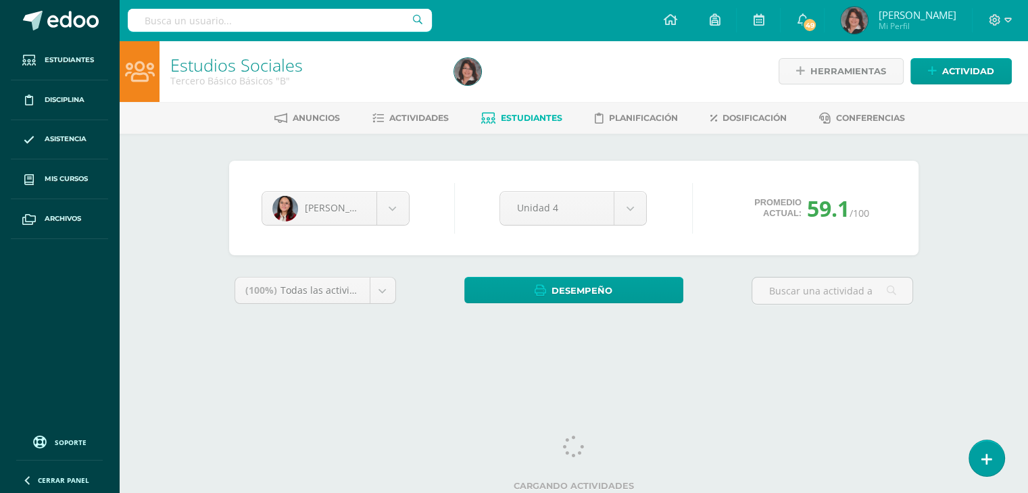
click at [949, 256] on div "Estudios Sociales Tercero Básico Básicos "B" Herramientas Detalle de asistencia…" at bounding box center [573, 203] width 909 height 324
click at [956, 257] on div "Estudios Sociales Tercero Básico Básicos "B" Herramientas Detalle de asistencia…" at bounding box center [573, 203] width 909 height 324
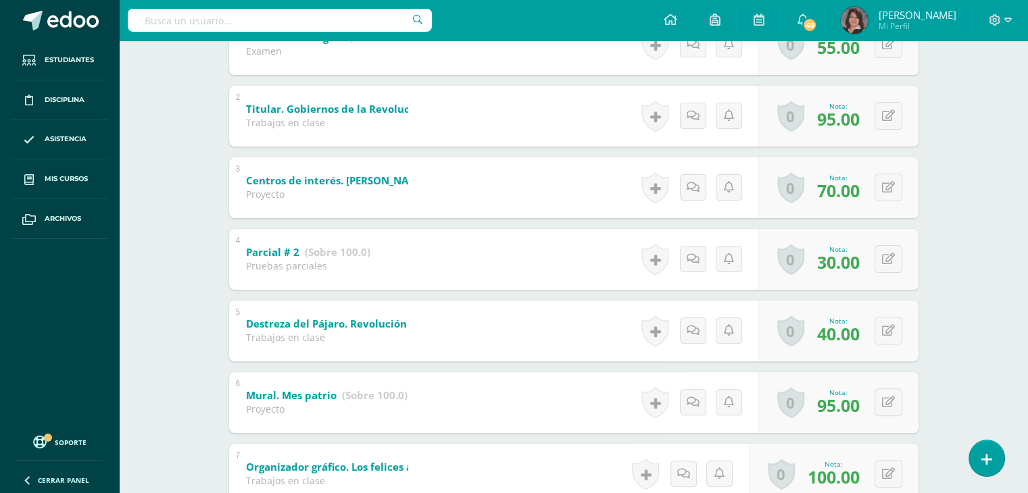
scroll to position [324, 0]
click at [888, 328] on button at bounding box center [897, 330] width 28 height 28
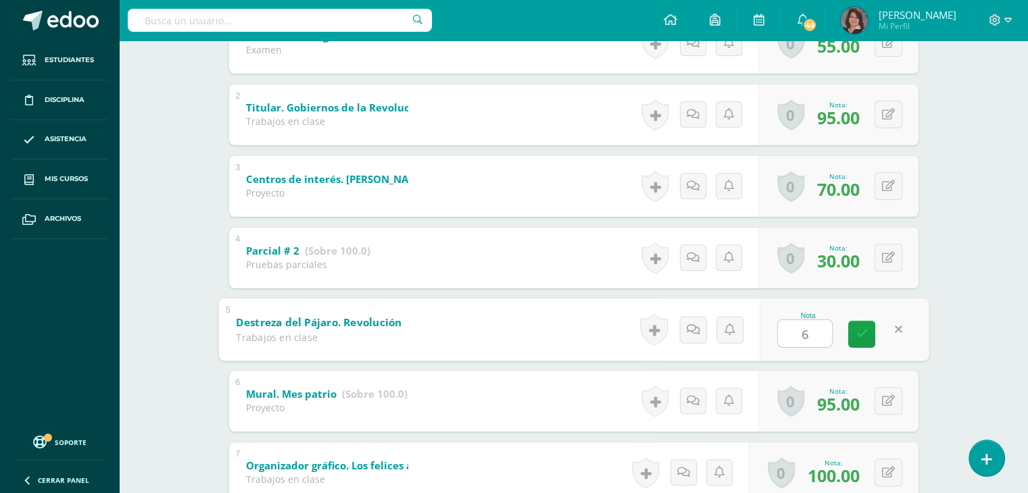
type input "60"
click at [1028, 252] on html "Estudiantes Disciplina Asistencia Mis cursos Archivos Soporte Ayuda Reportar un…" at bounding box center [514, 278] width 1028 height 1204
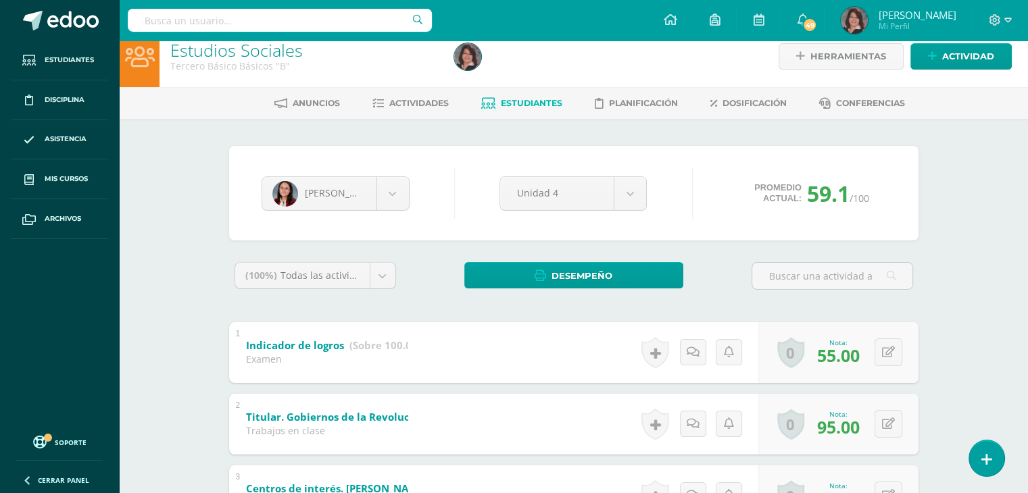
scroll to position [0, 0]
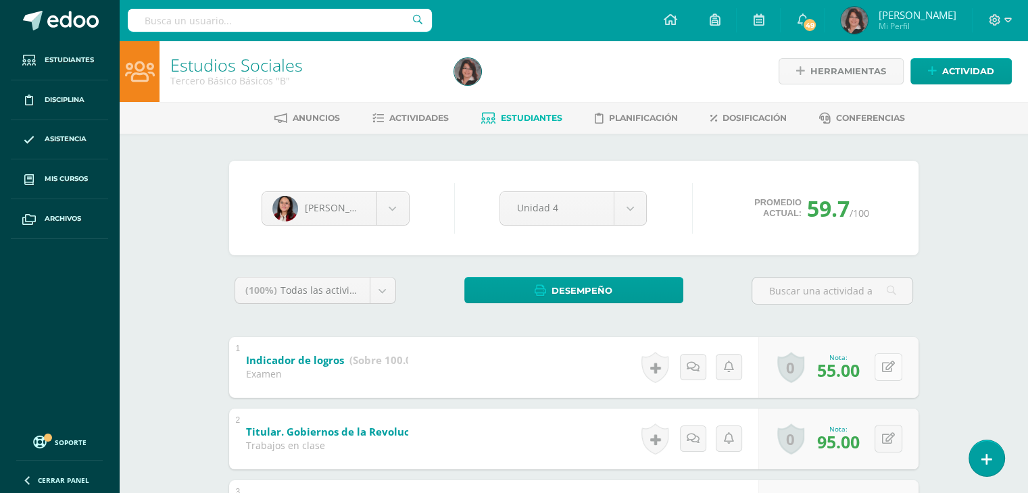
click at [881, 360] on div "0 Logros Logros obtenidos Aún no hay logros agregados Nota: 55.00" at bounding box center [838, 367] width 160 height 61
click at [897, 372] on icon at bounding box center [898, 367] width 14 height 11
type input "57"
